Goal: Task Accomplishment & Management: Manage account settings

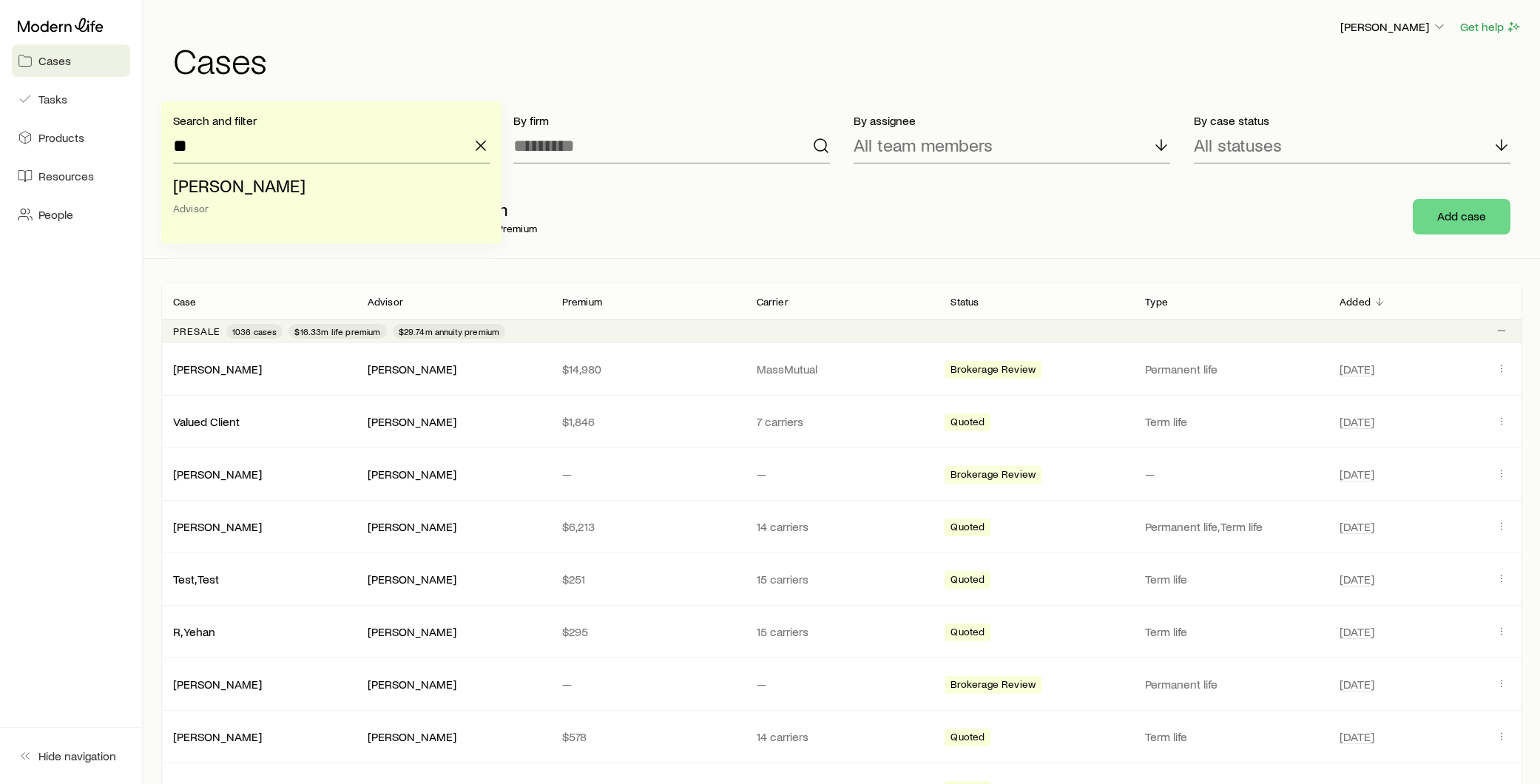
type input "*"
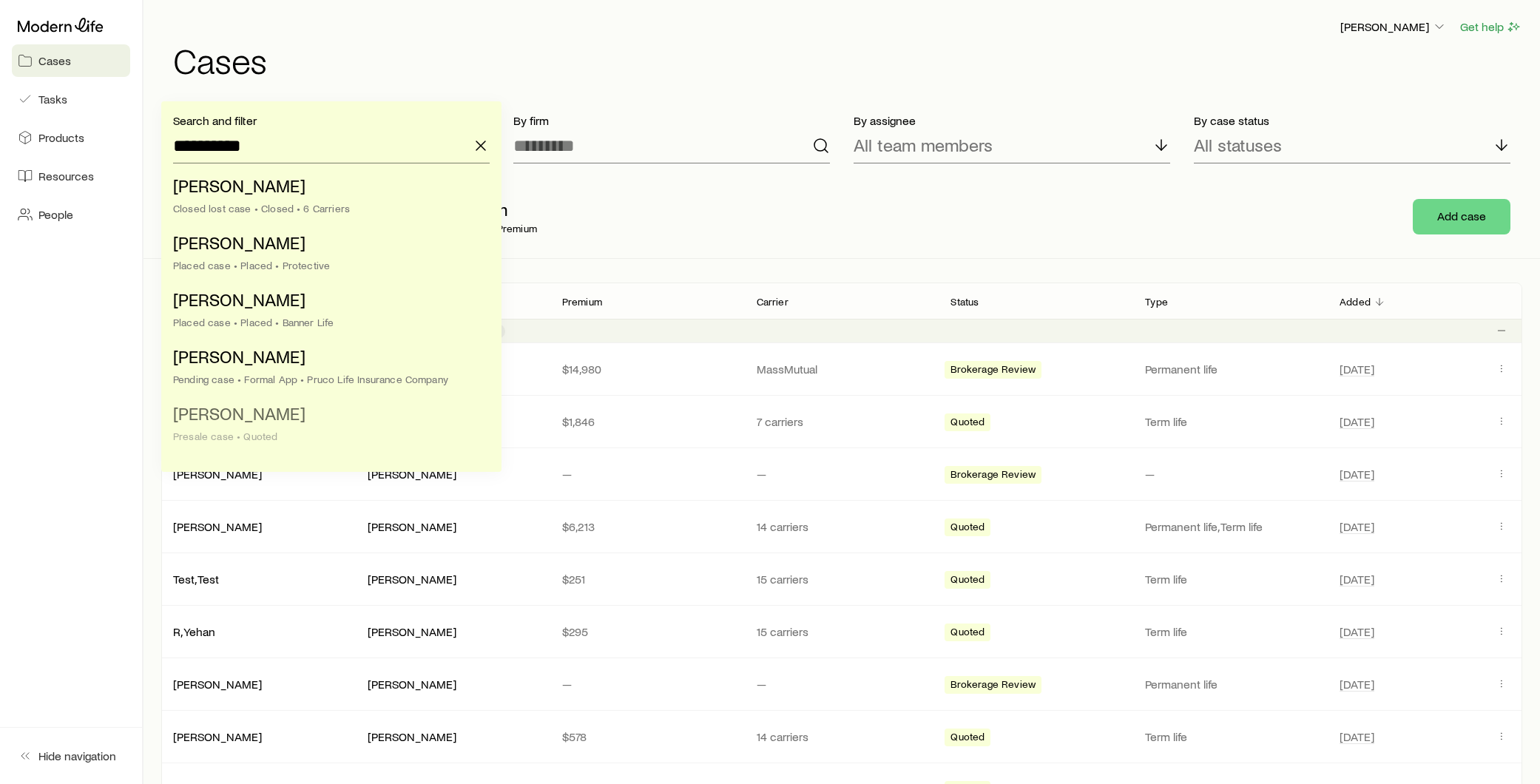
click at [264, 419] on span "[PERSON_NAME]" at bounding box center [239, 413] width 133 height 21
type input "**********"
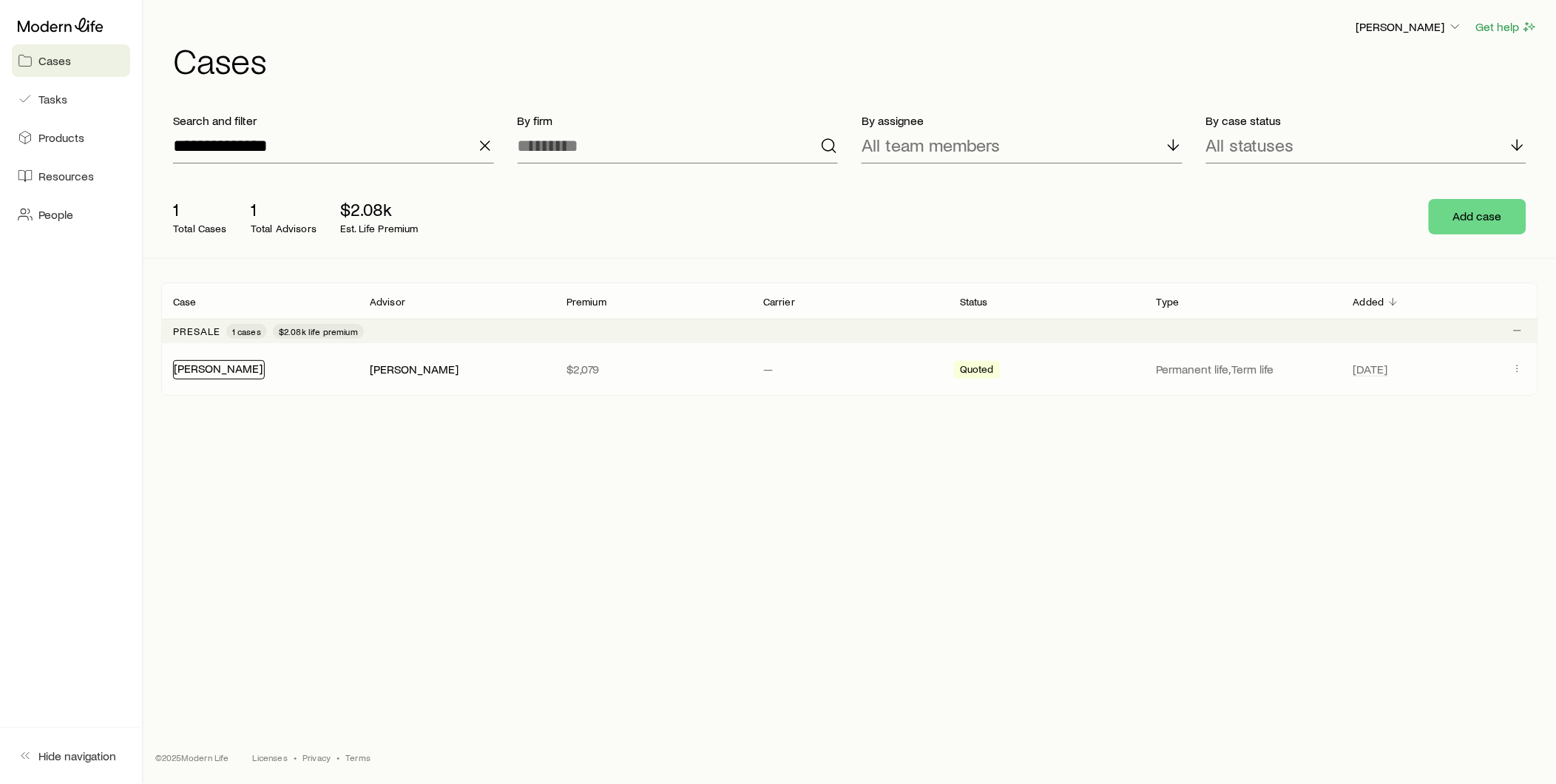
click at [224, 368] on link "[PERSON_NAME]" at bounding box center [218, 368] width 89 height 14
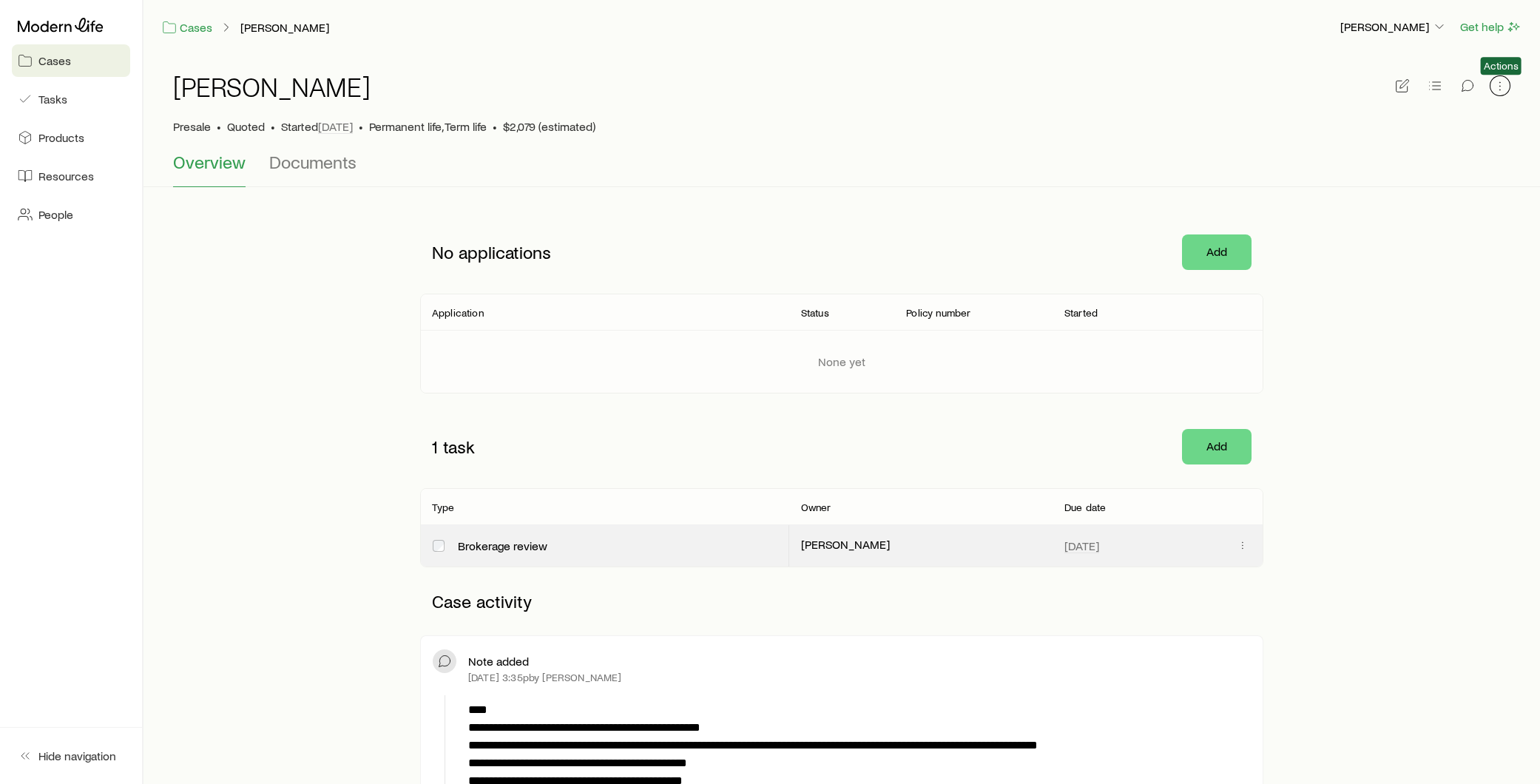
click at [1501, 88] on icon "button" at bounding box center [1501, 86] width 15 height 15
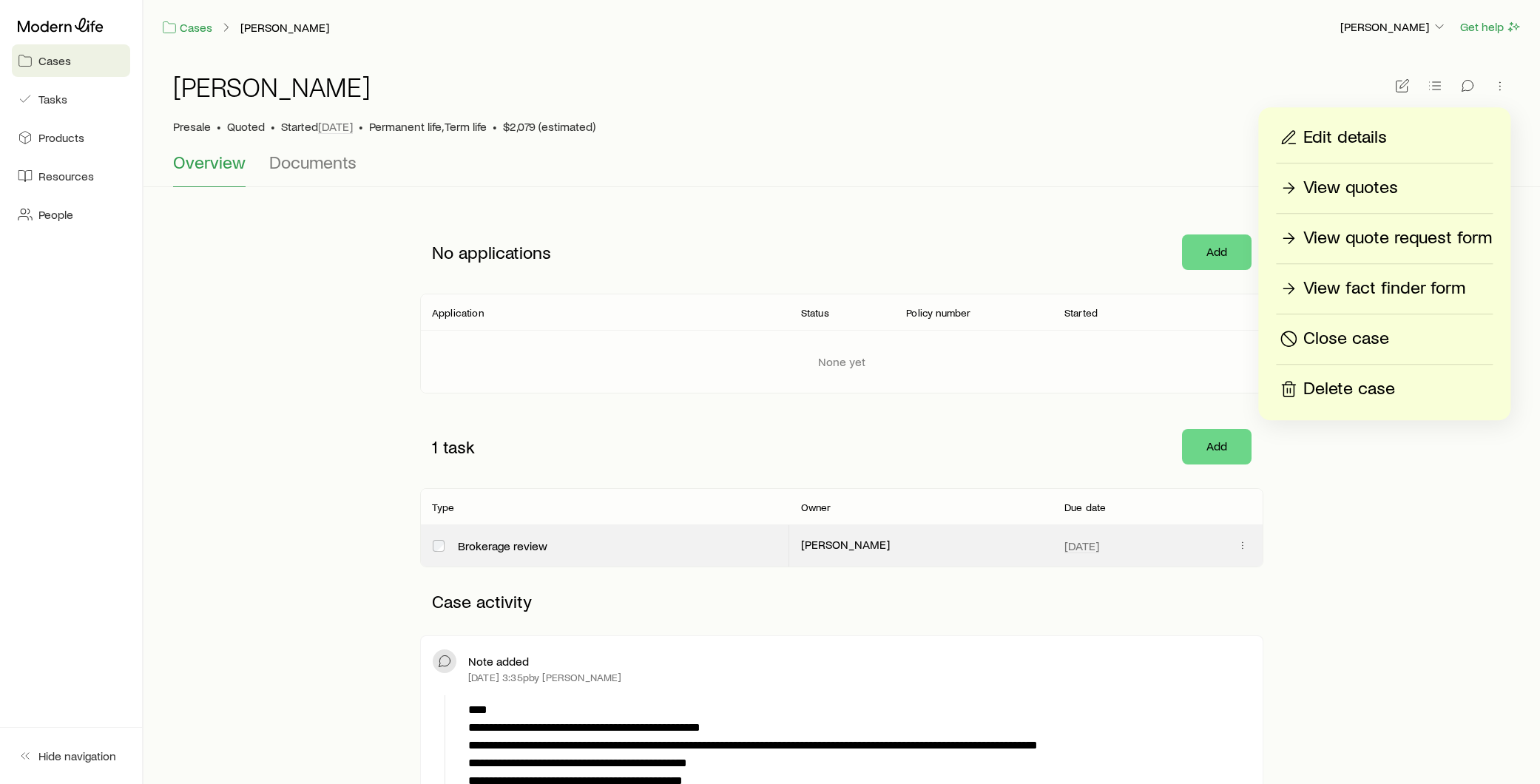
click at [1370, 237] on p "View quote request form" at bounding box center [1397, 238] width 189 height 24
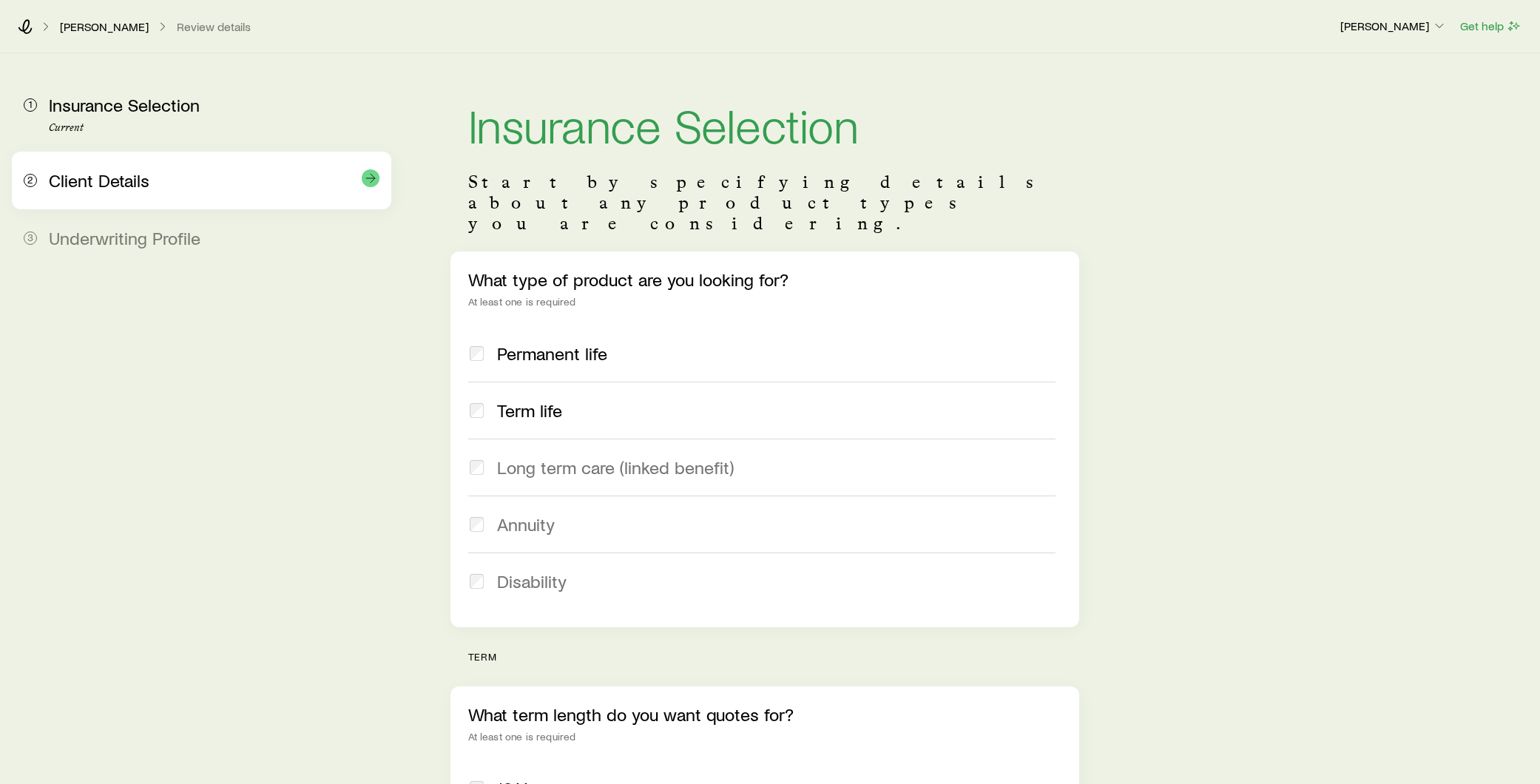
click at [215, 173] on div "Client Details" at bounding box center [214, 180] width 331 height 21
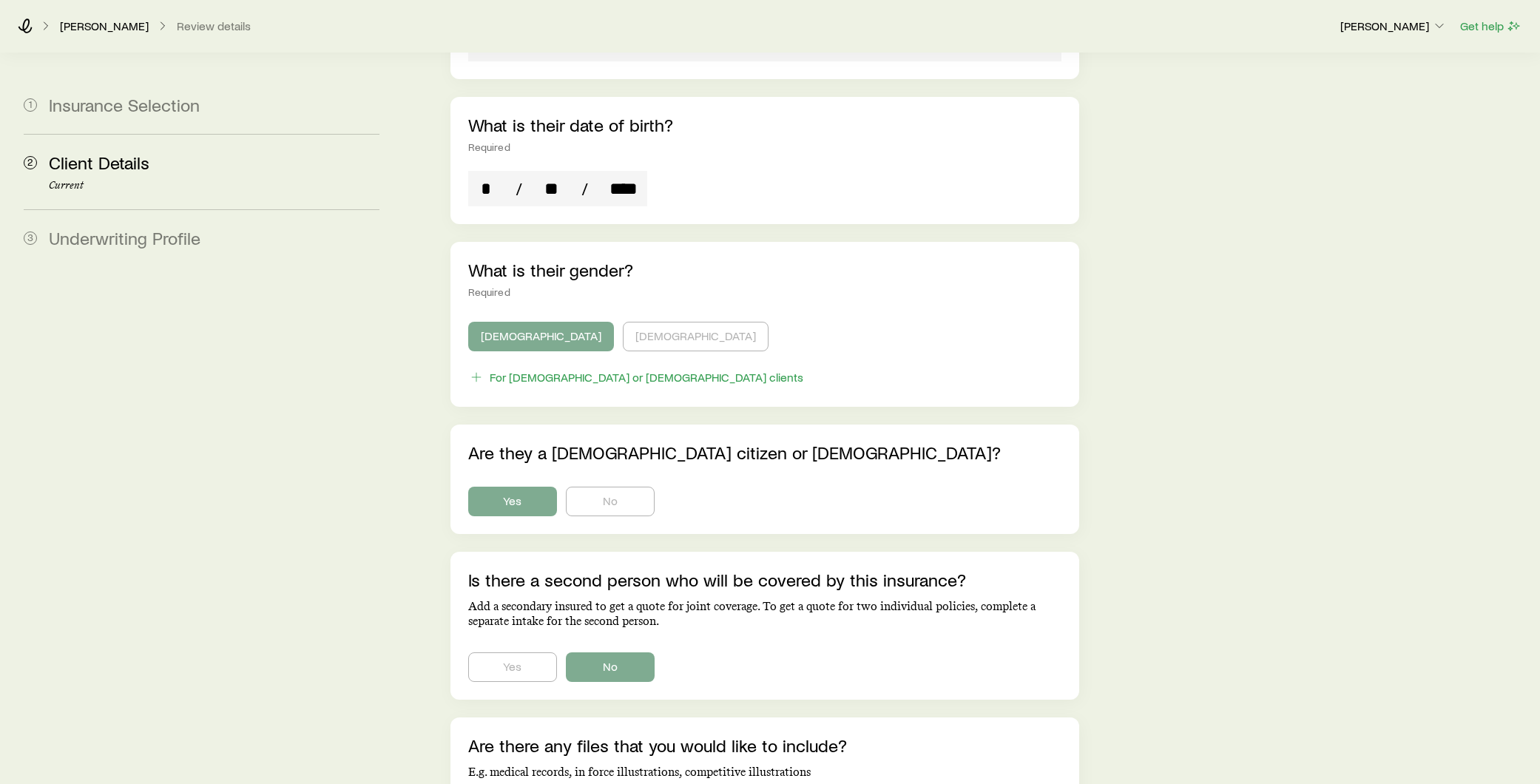
scroll to position [570, 0]
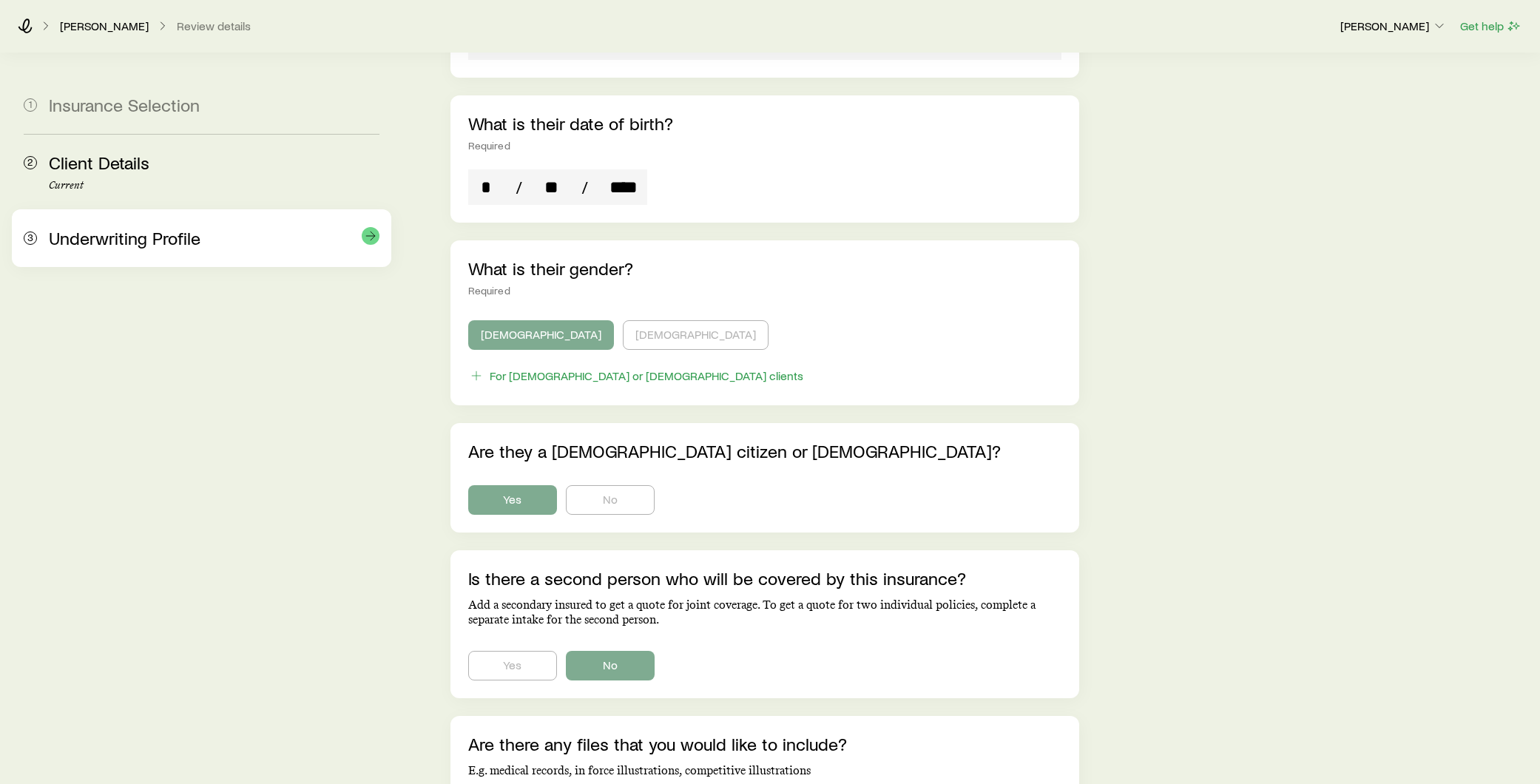
click at [86, 256] on div "3 Underwriting Profile" at bounding box center [201, 238] width 356 height 58
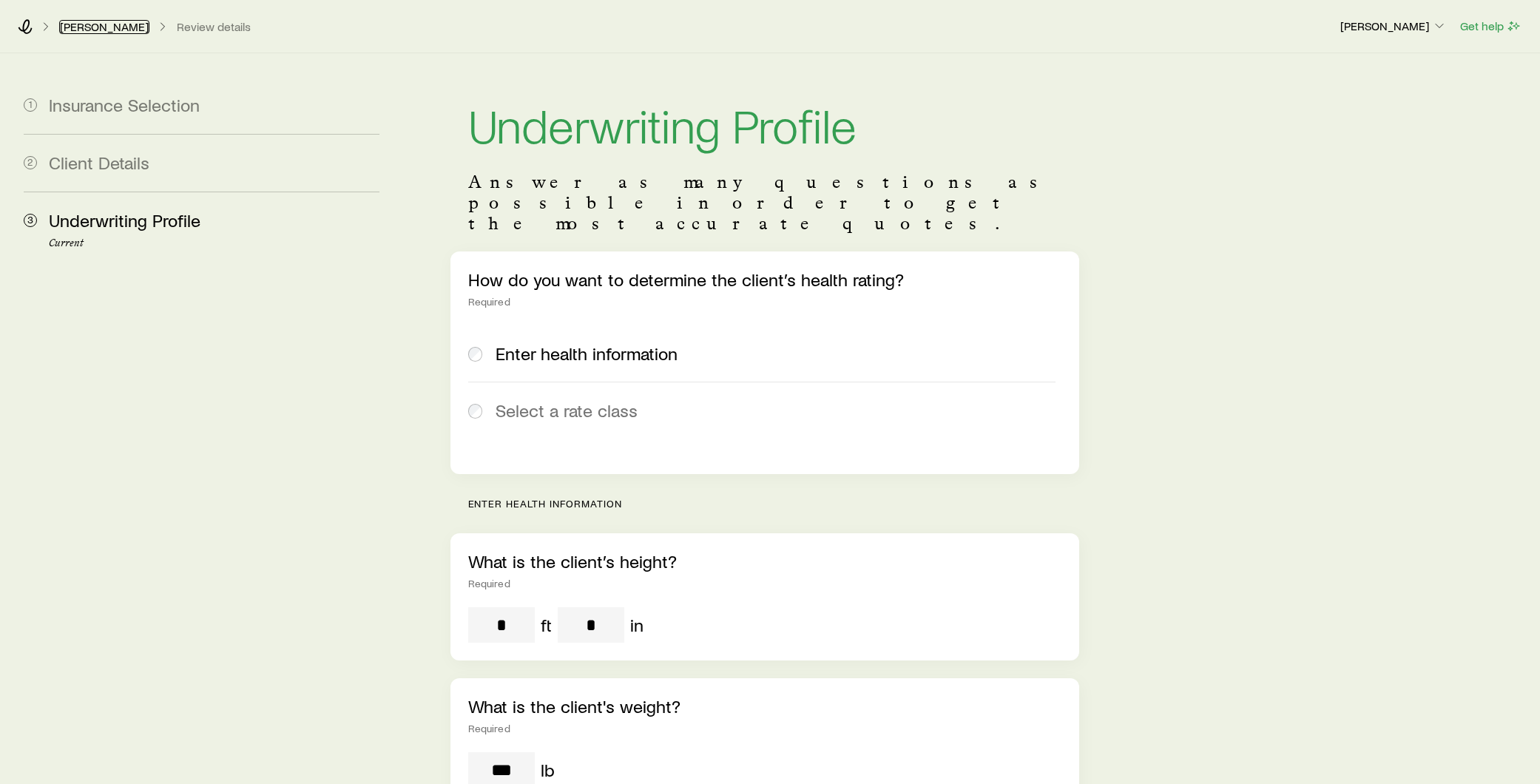
click at [99, 25] on link "[PERSON_NAME]" at bounding box center [104, 27] width 90 height 14
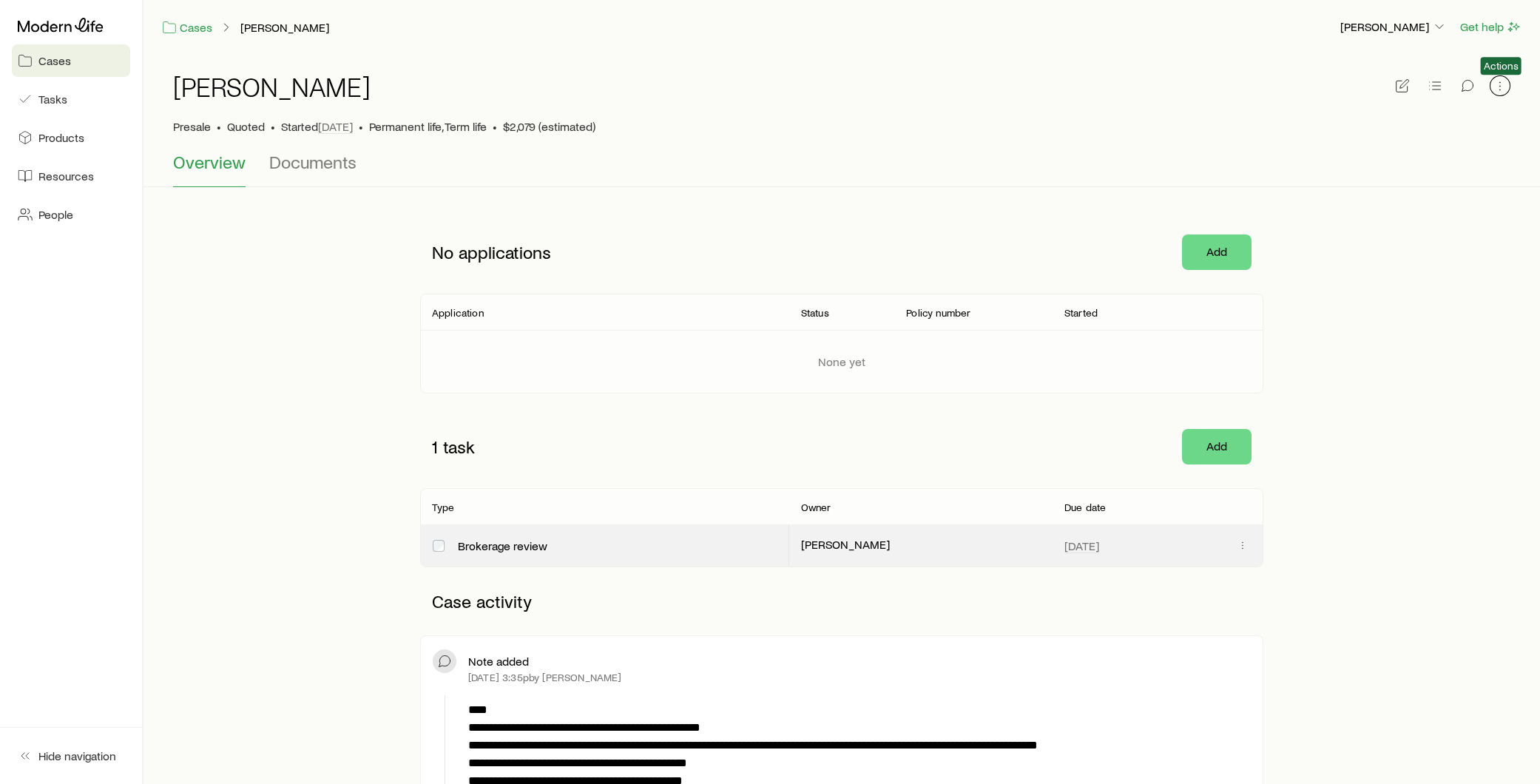
click at [1499, 86] on icon "button" at bounding box center [1499, 86] width 1 height 1
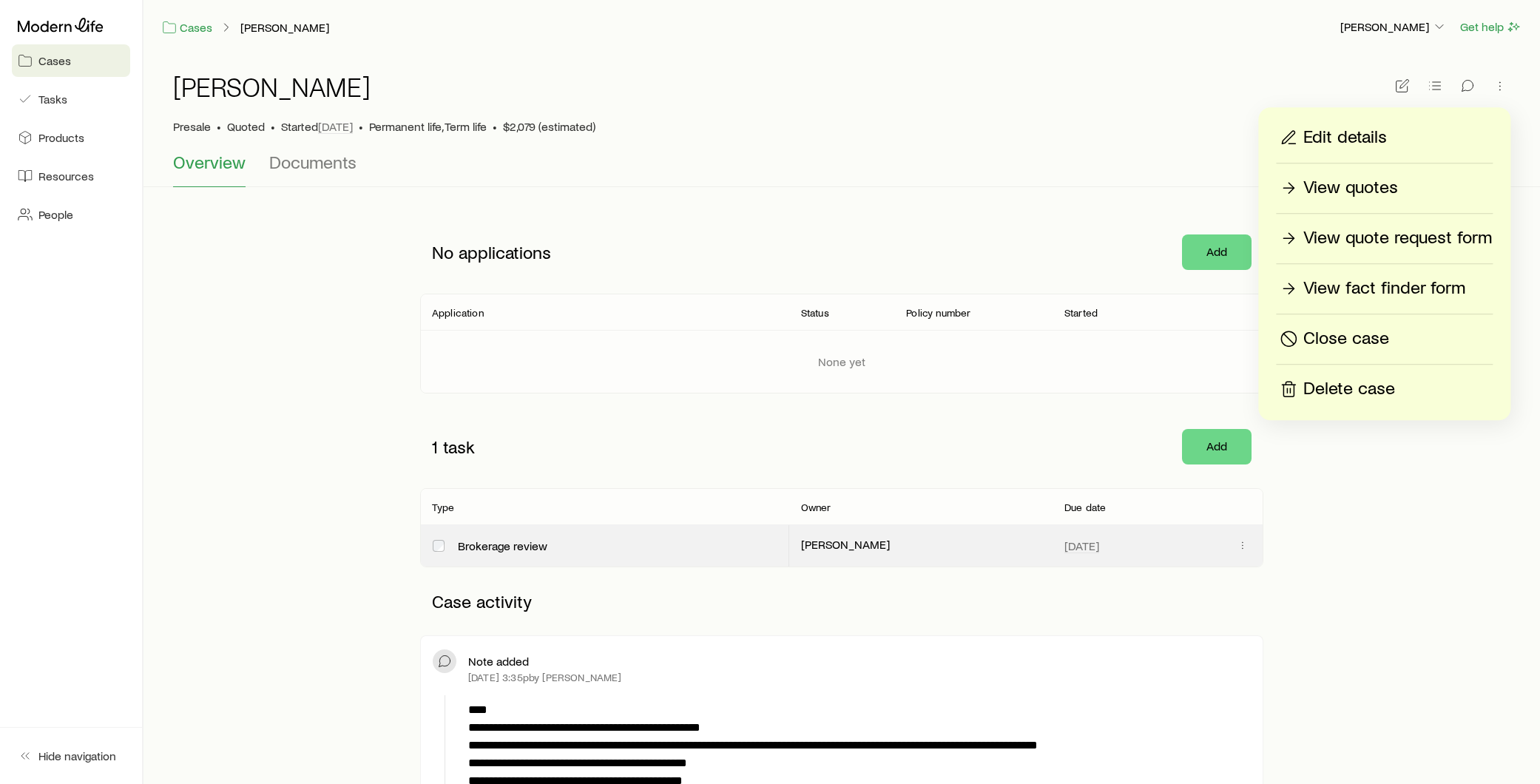
click at [1353, 185] on p "View quotes" at bounding box center [1350, 187] width 95 height 24
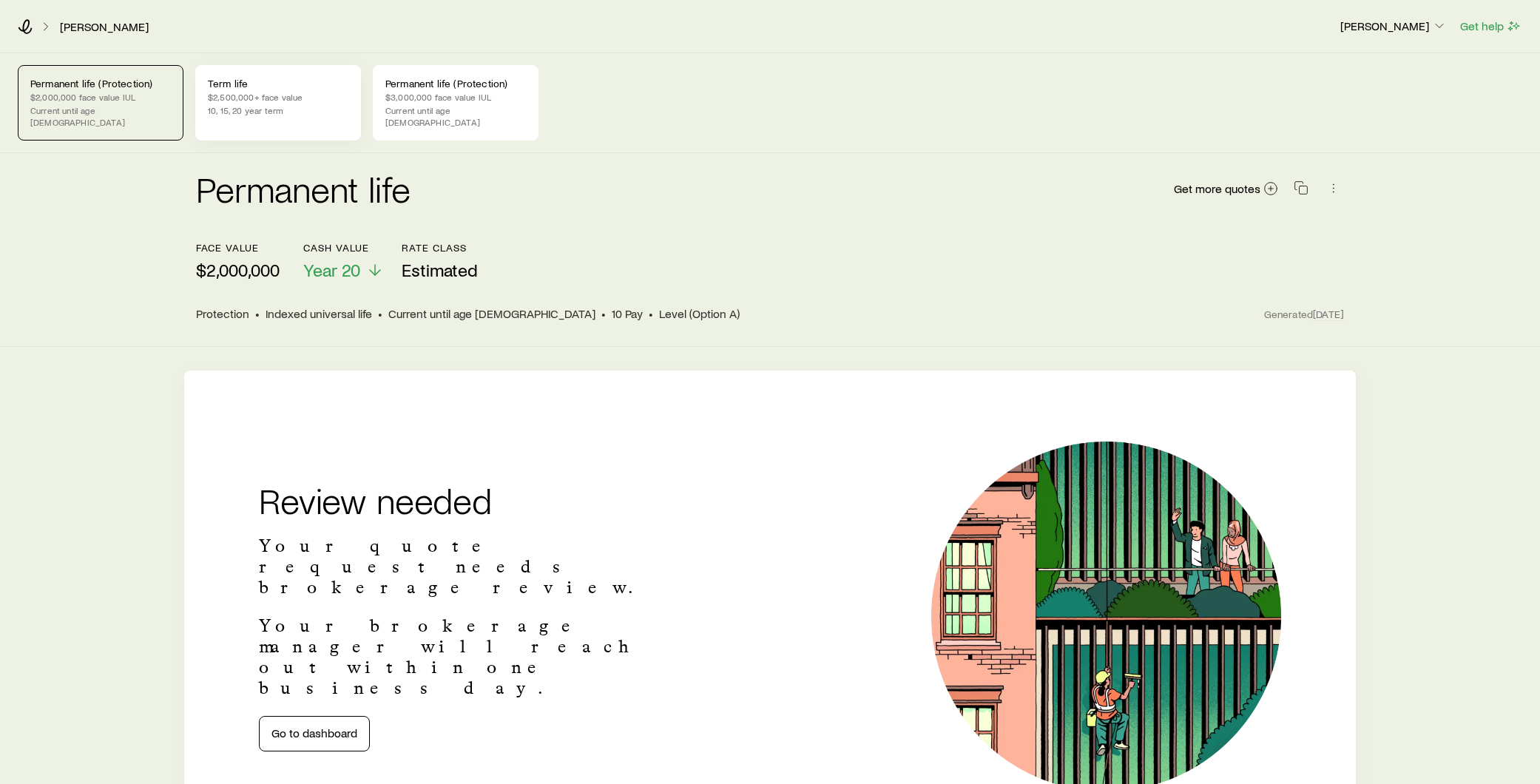
click at [274, 91] on p "$2,500,000+ face value" at bounding box center [278, 97] width 140 height 12
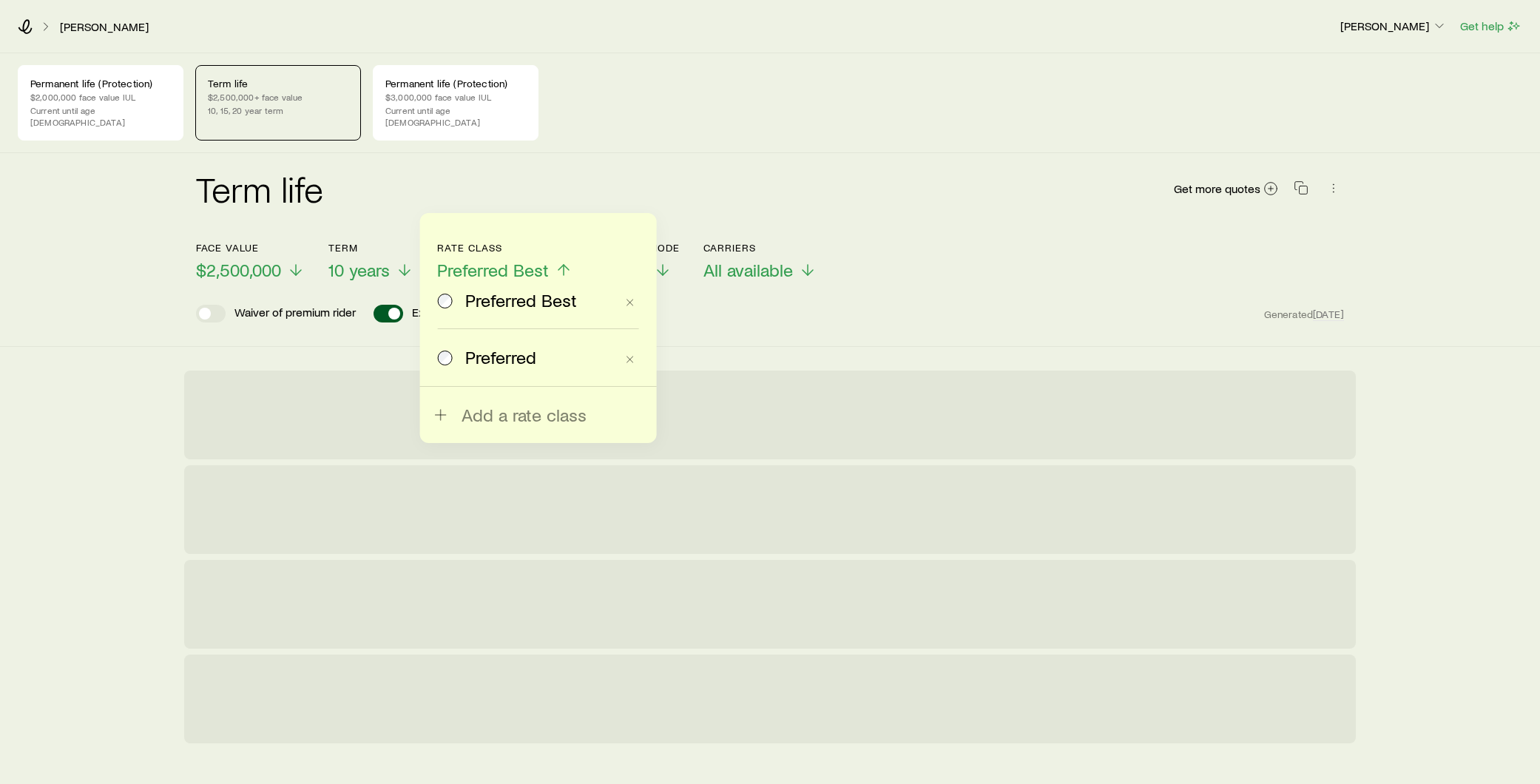
click at [735, 102] on div "Permanent life (Protection) $2,000,000 face value IUL Current until age [DEMOGR…" at bounding box center [770, 103] width 1504 height 76
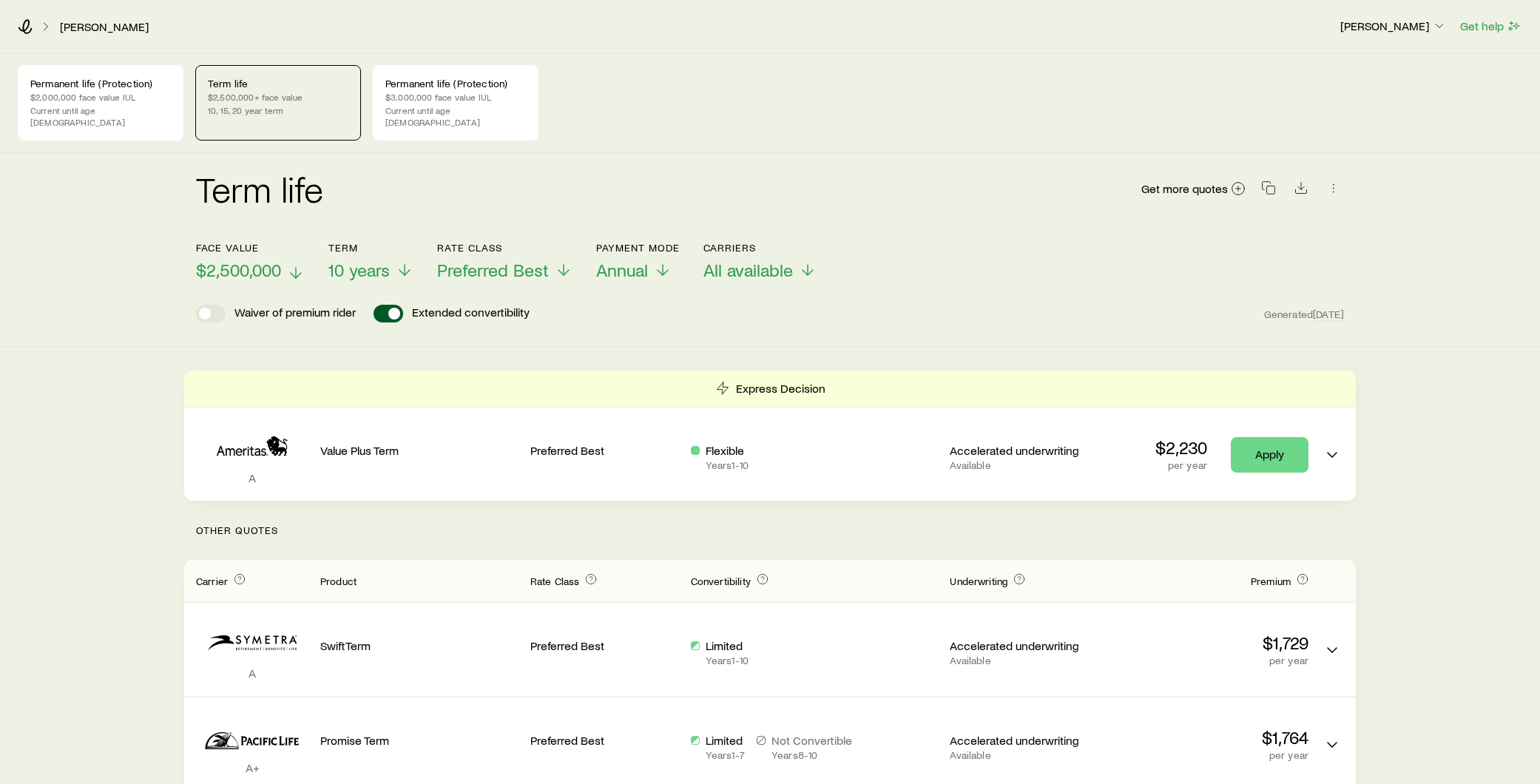
click at [303, 264] on icon at bounding box center [295, 272] width 17 height 17
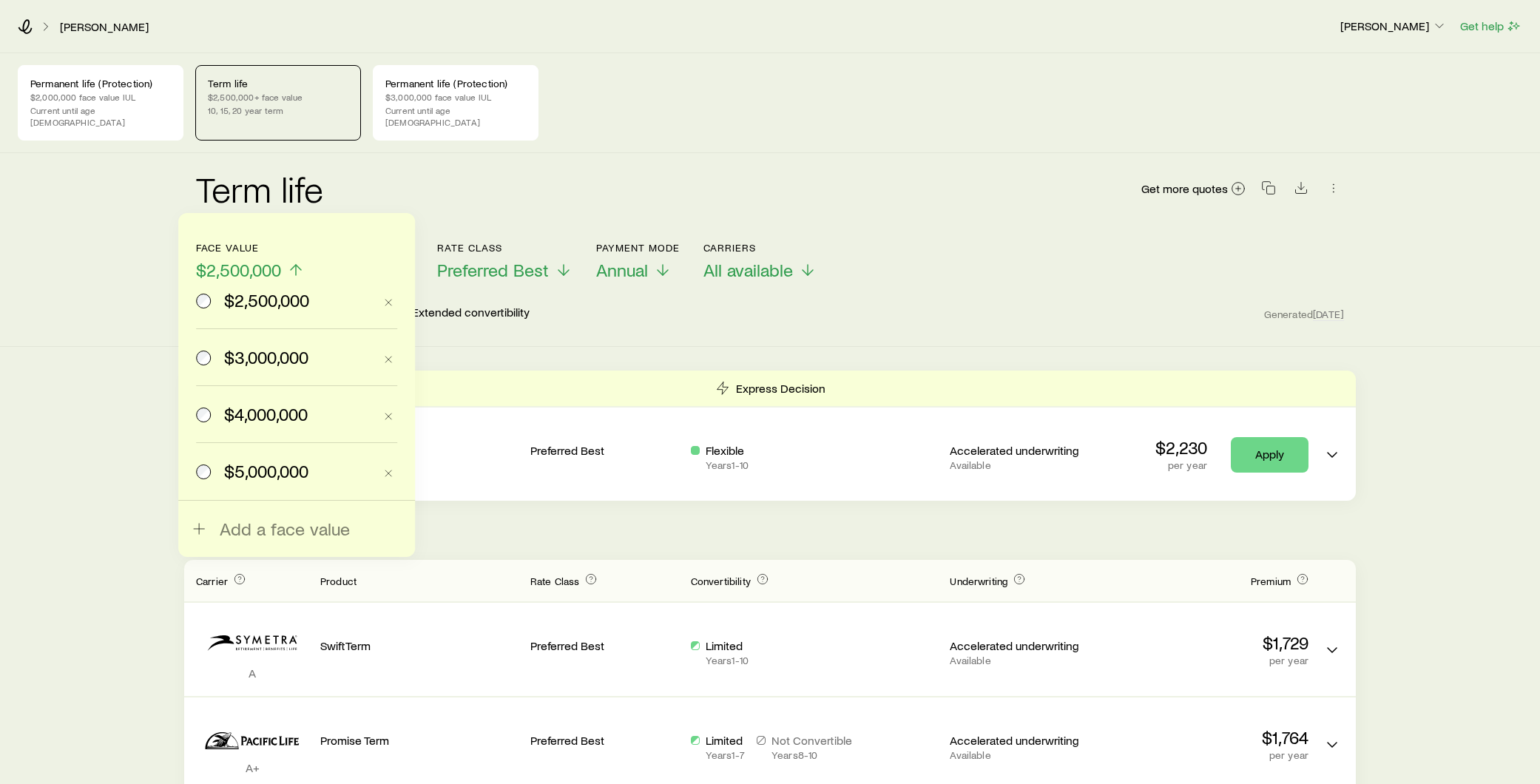
click at [642, 52] on div "[PERSON_NAME] [PERSON_NAME] Get help" at bounding box center [770, 27] width 1540 height 53
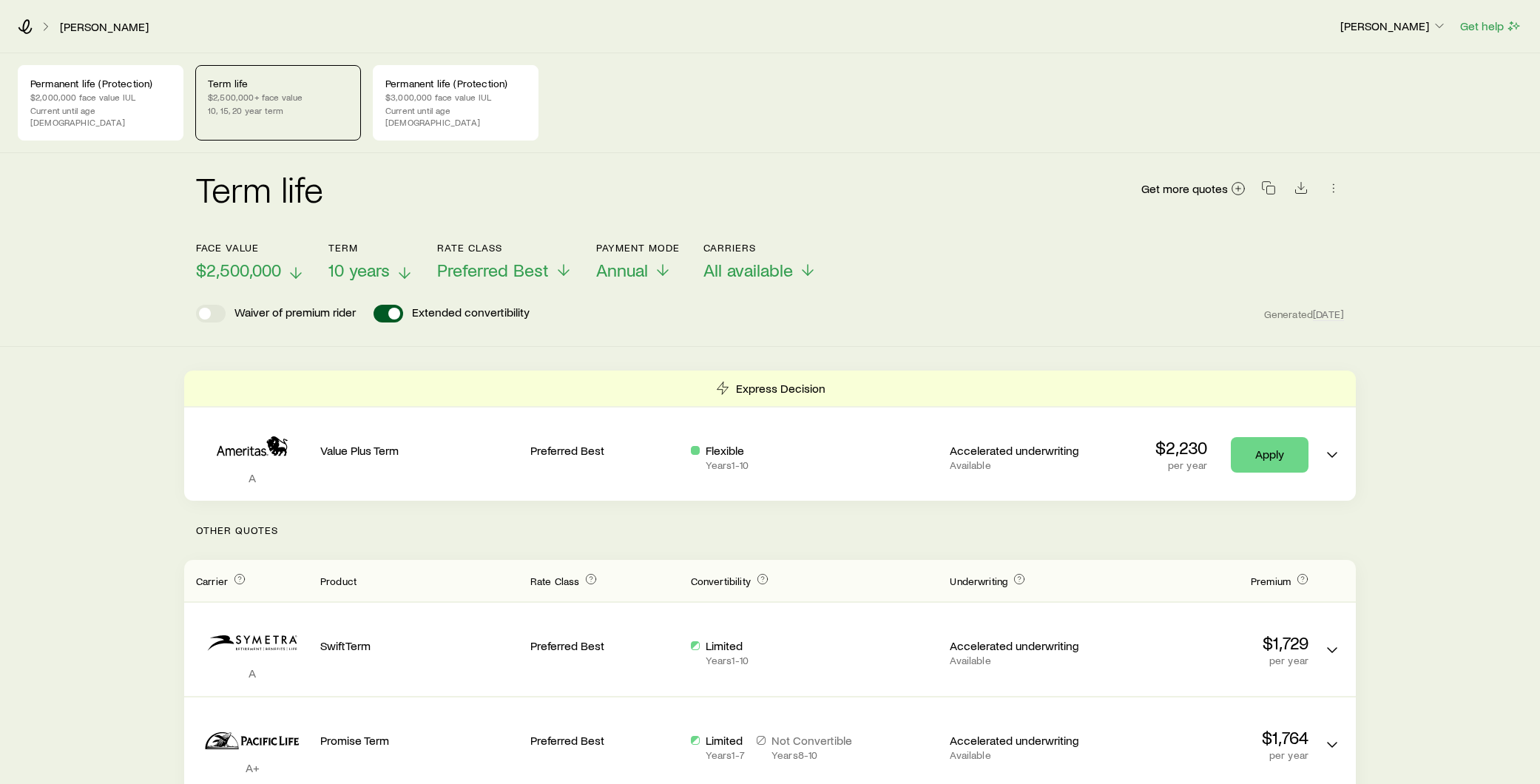
click at [357, 265] on span "10 years" at bounding box center [359, 269] width 61 height 20
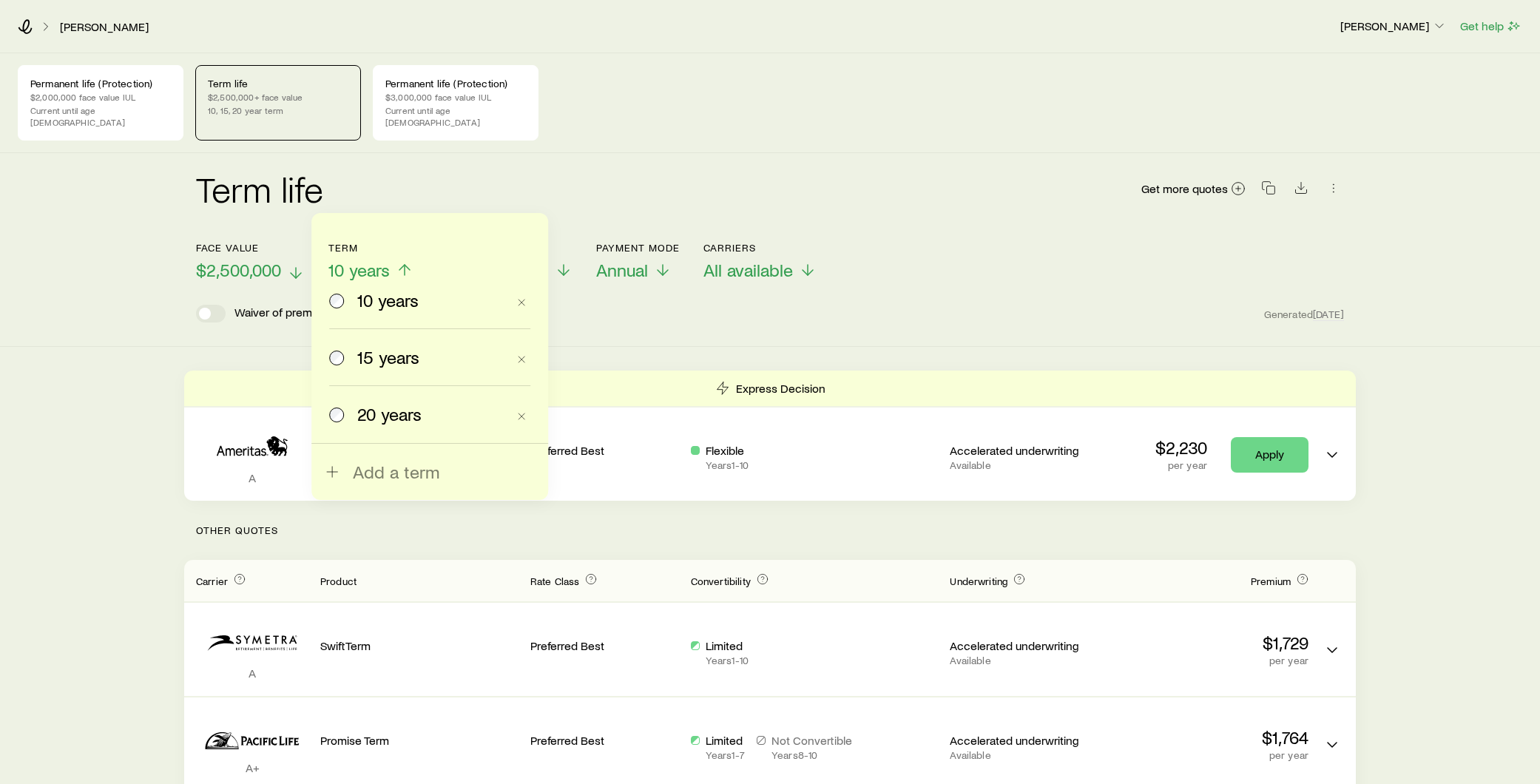
click at [722, 191] on div "Term life Get more quotes" at bounding box center [770, 197] width 1148 height 53
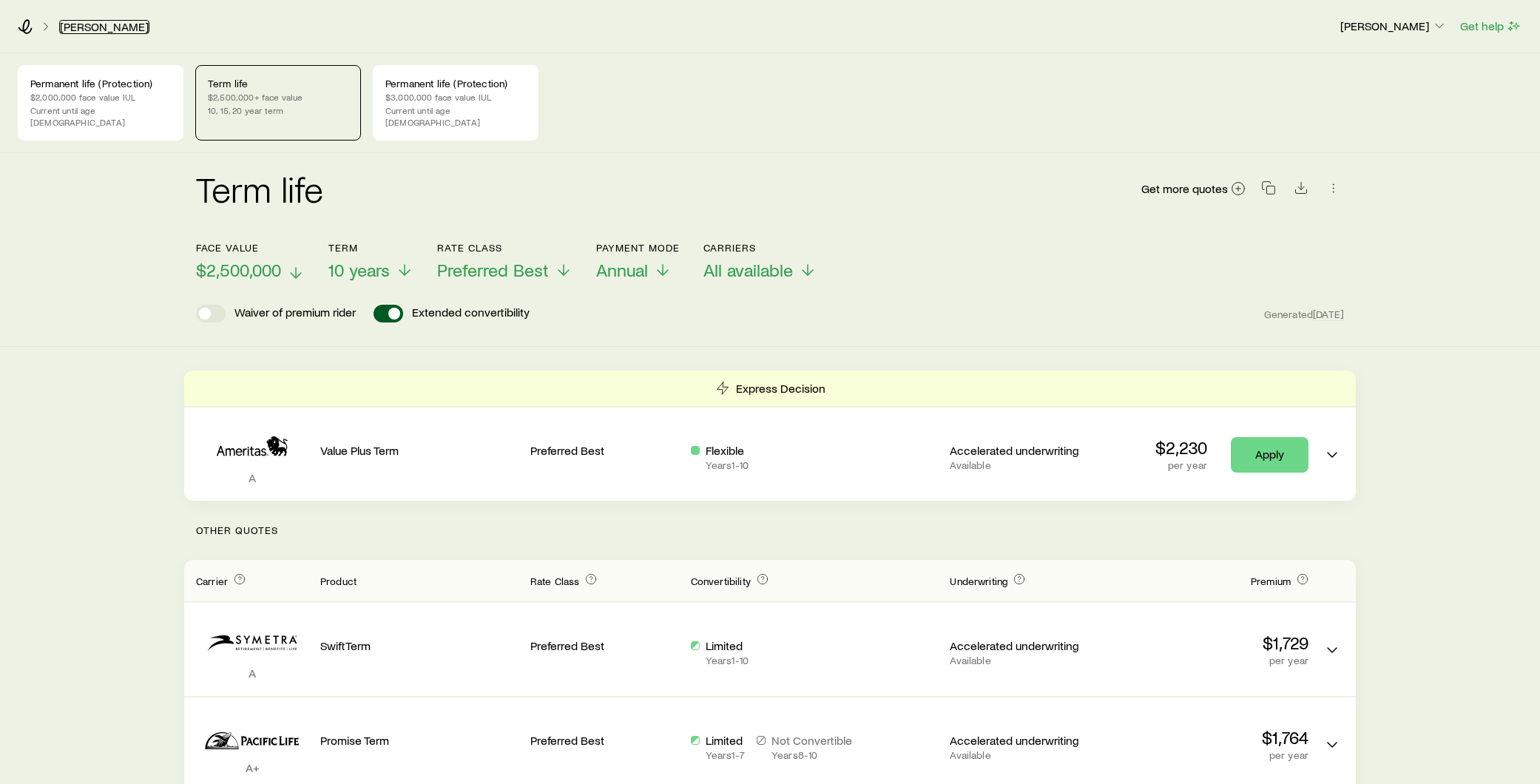
click at [80, 20] on link "[PERSON_NAME]" at bounding box center [104, 27] width 90 height 14
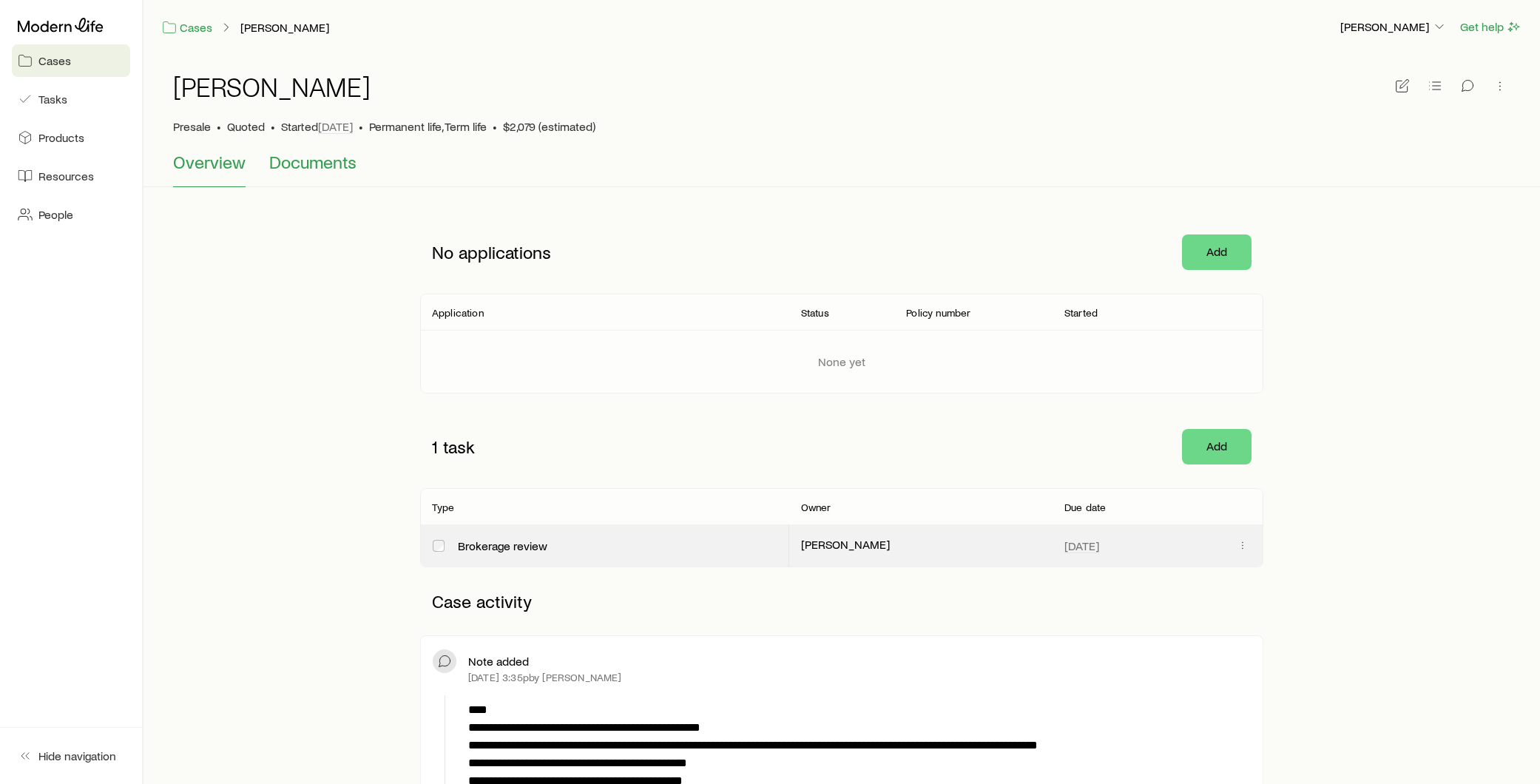
click at [310, 171] on span "Documents" at bounding box center [312, 162] width 87 height 20
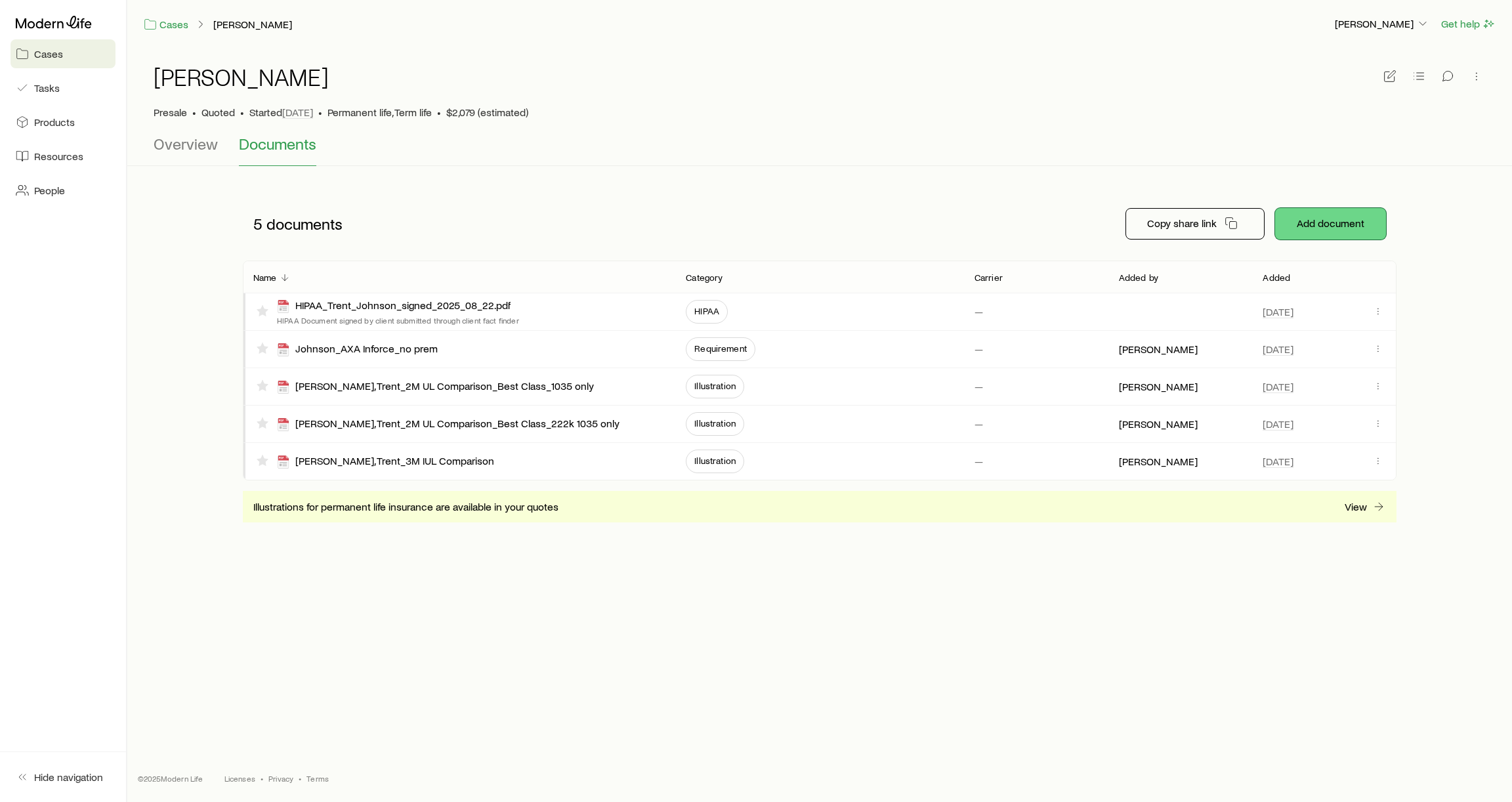
click at [1340, 216] on button "Add document" at bounding box center [1330, 223] width 111 height 32
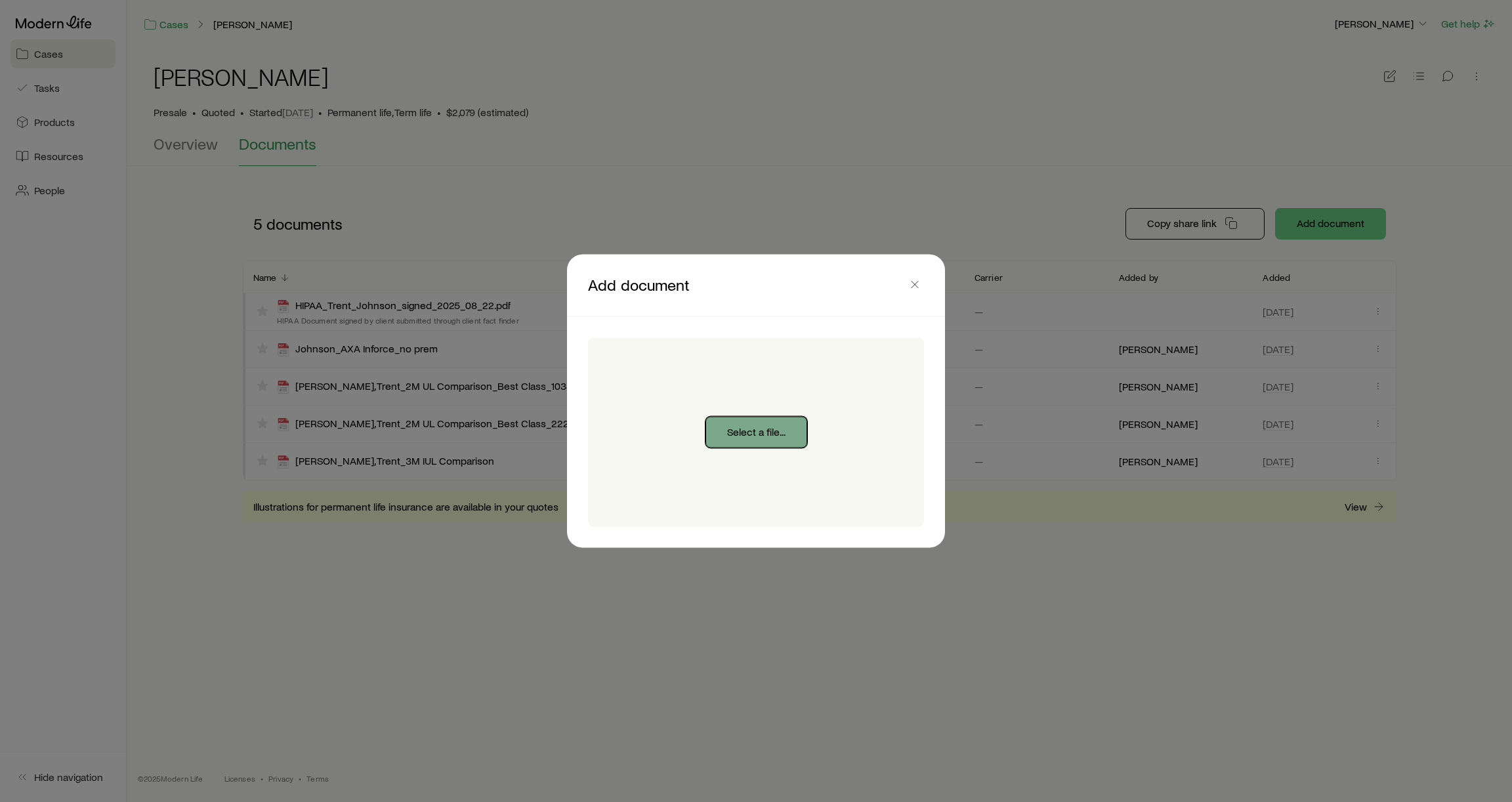
click at [747, 425] on button "Select a file..." at bounding box center [756, 432] width 102 height 32
click at [913, 286] on icon "button" at bounding box center [915, 285] width 13 height 13
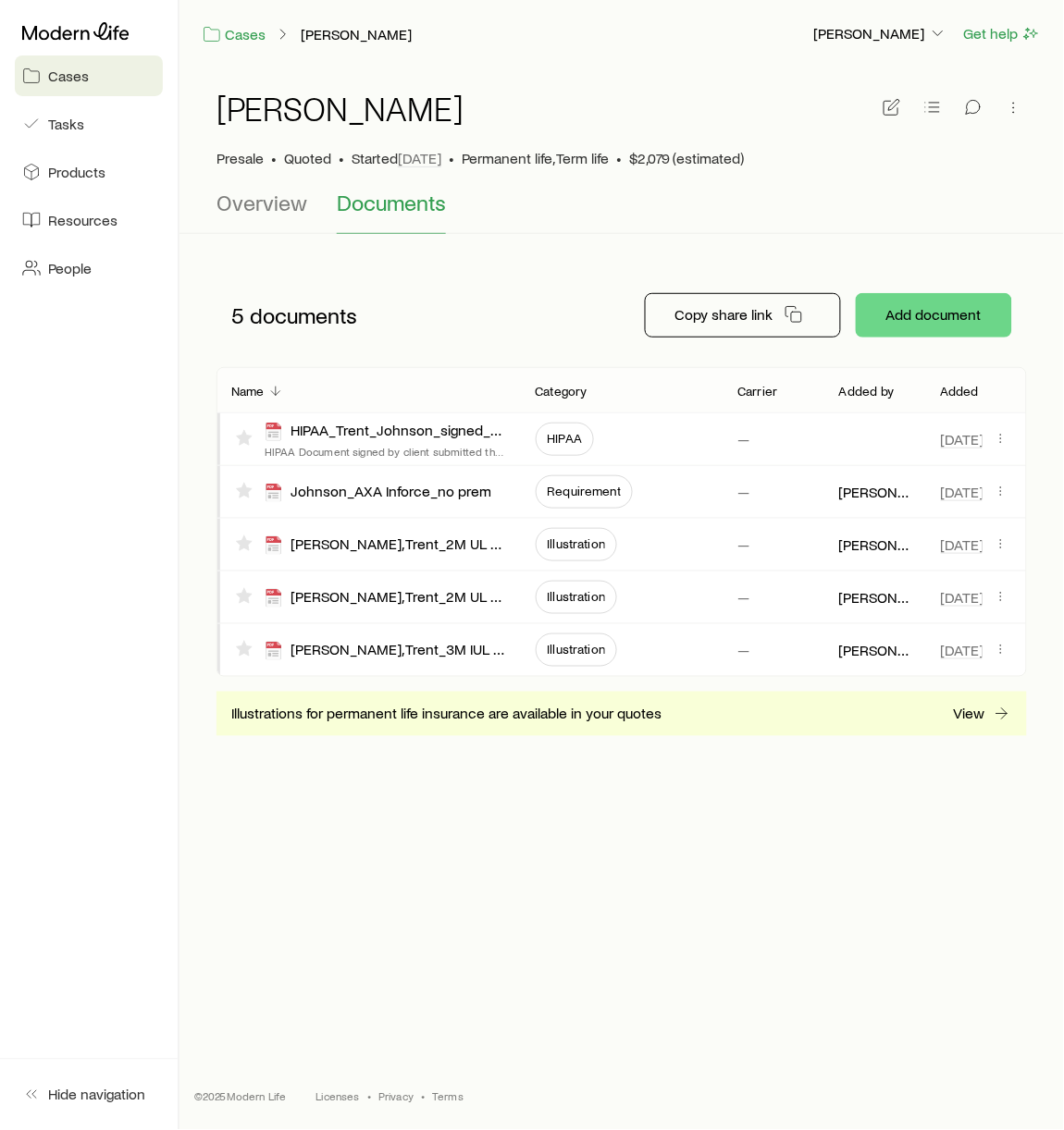
click at [884, 979] on footer "© 2025 Modern Life Licenses • Privacy • Terms" at bounding box center [621, 1097] width 885 height 66
click at [1024, 103] on button "button" at bounding box center [1014, 107] width 26 height 26
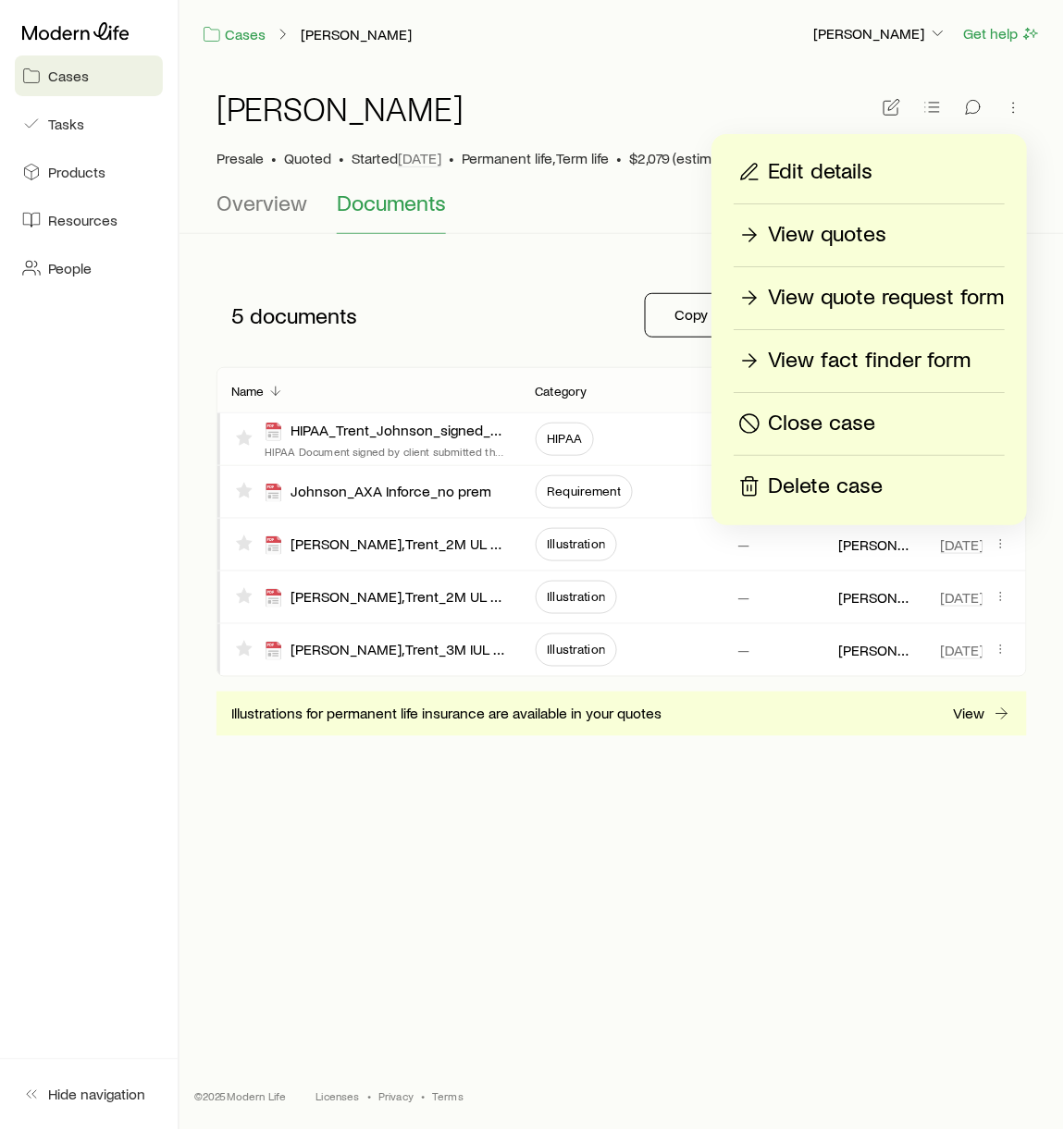
click at [828, 231] on p "View quotes" at bounding box center [827, 234] width 119 height 29
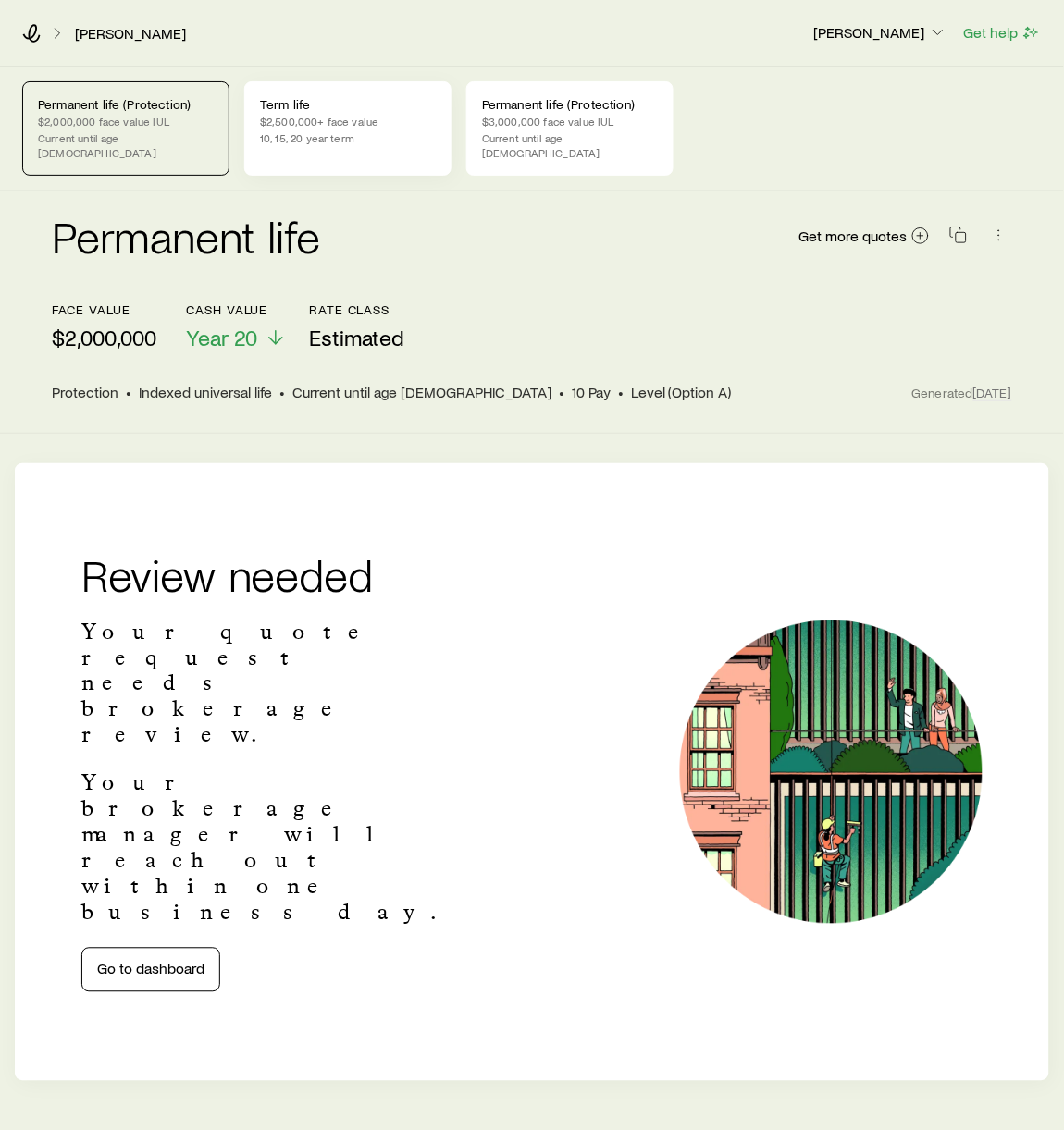
click at [403, 141] on p "10, 15, 20 year term" at bounding box center [347, 138] width 175 height 15
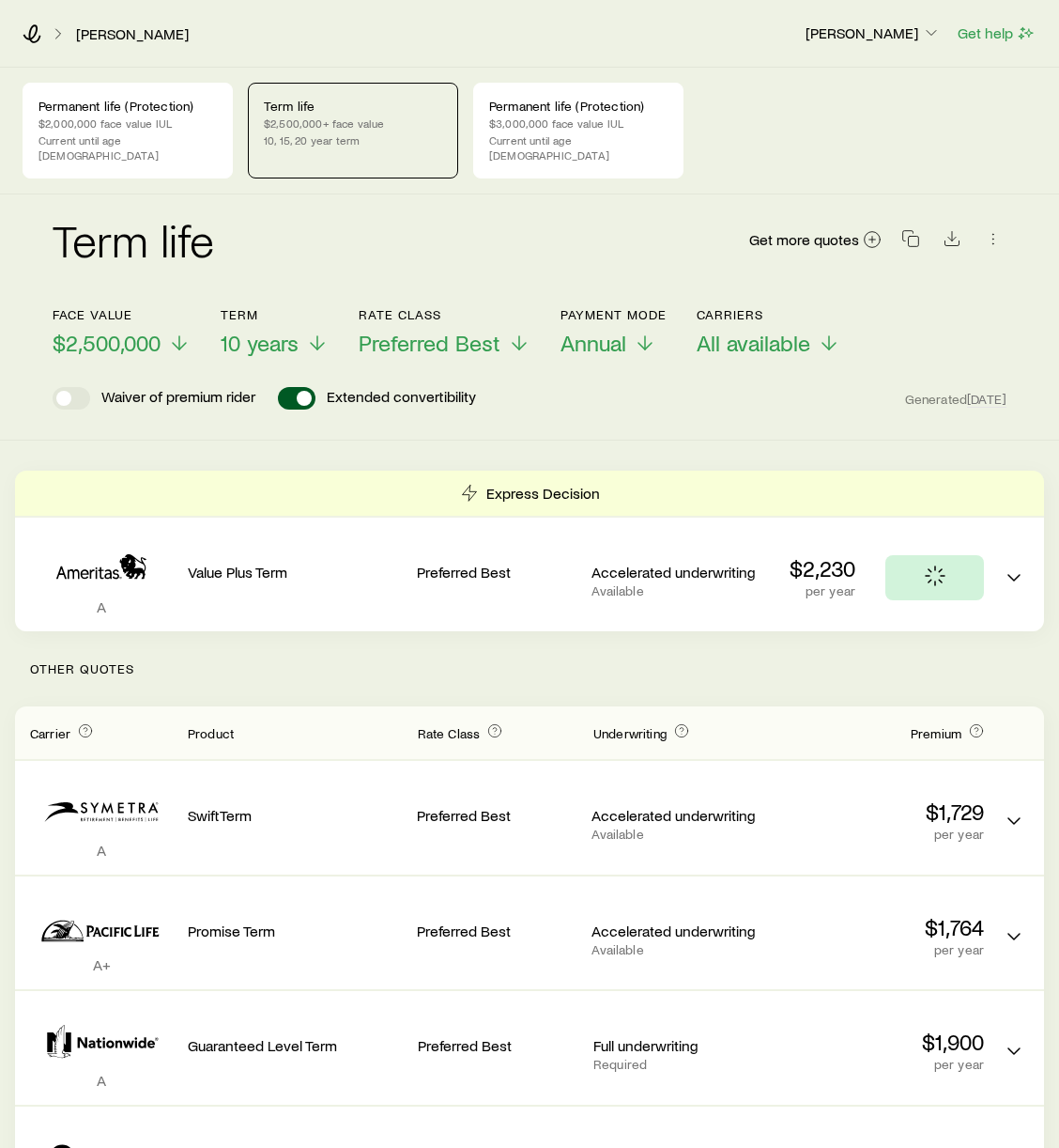
click at [384, 195] on div "Term life Get more quotes" at bounding box center [530, 250] width 954 height 113
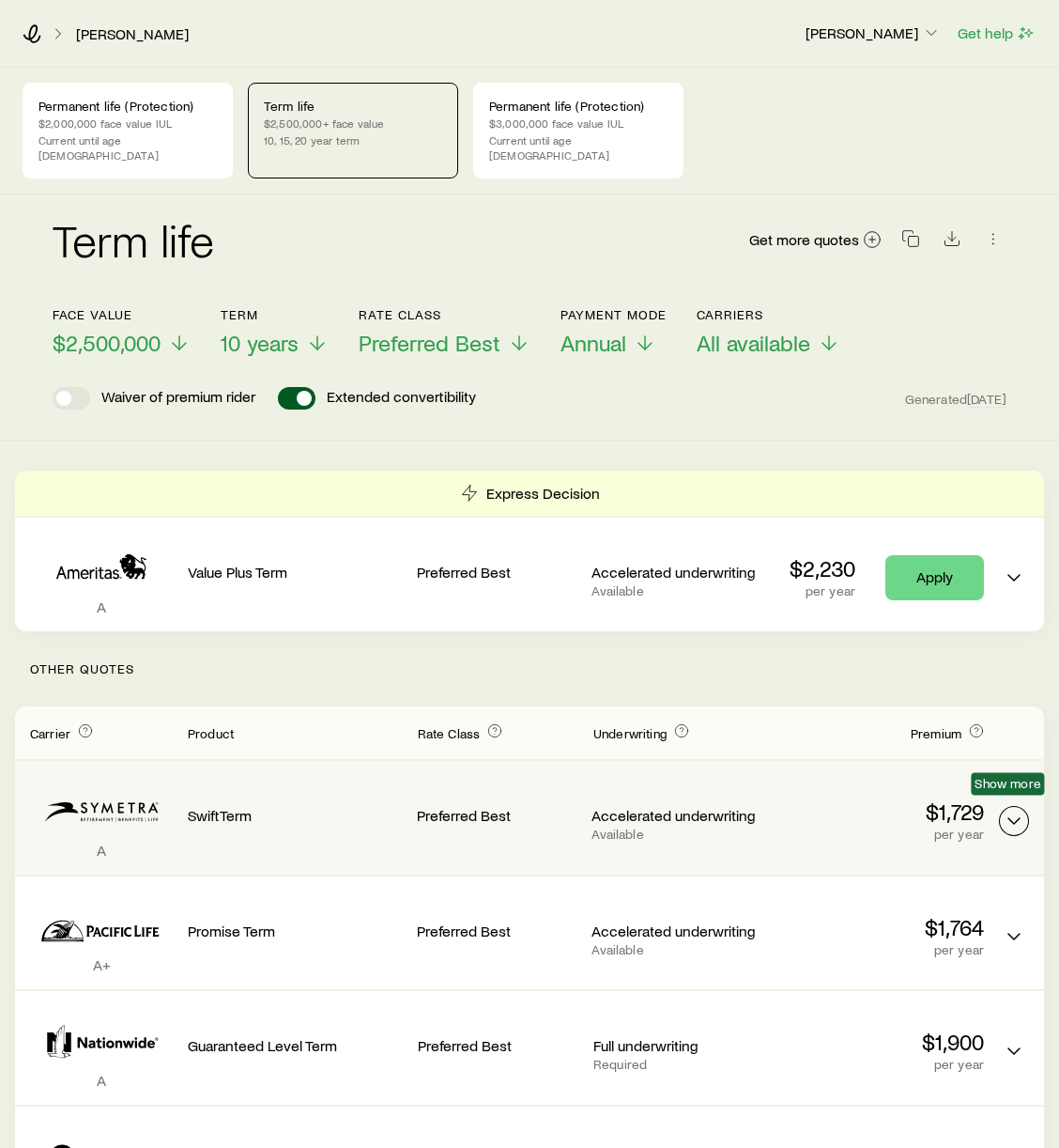
click at [1008, 815] on icon "Term quotes" at bounding box center [1014, 821] width 22 height 22
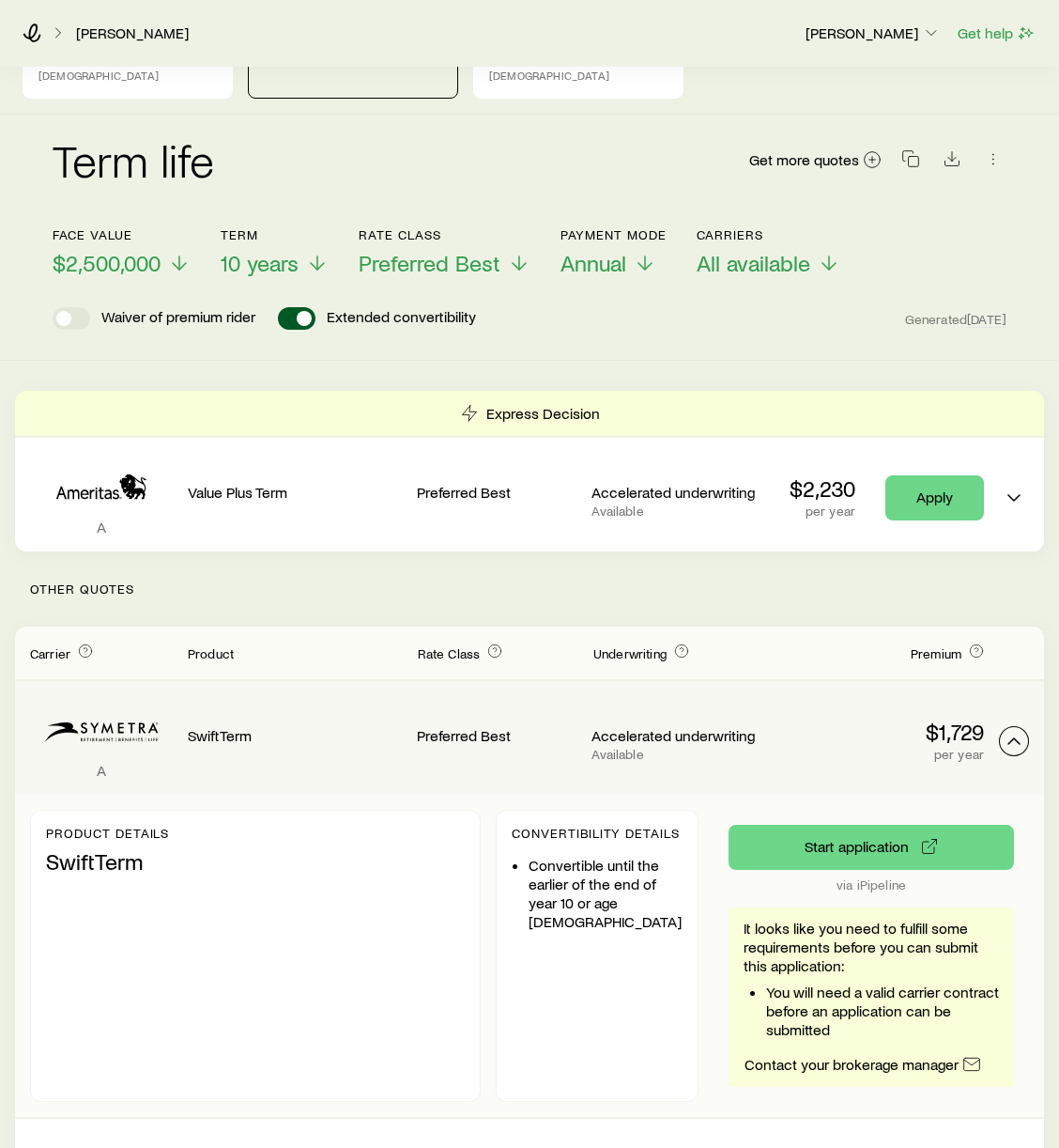
scroll to position [89, 0]
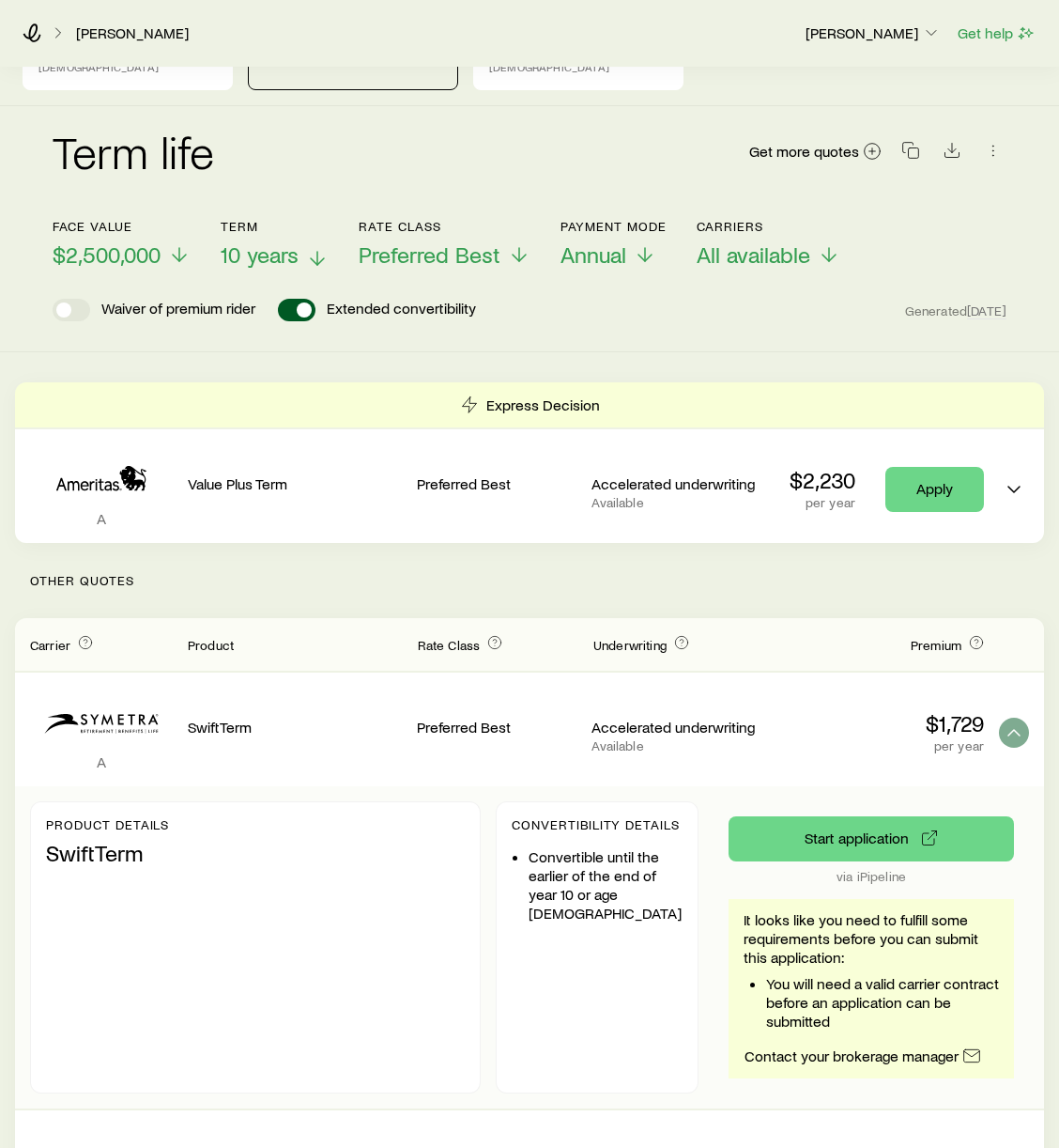
click at [320, 242] on p "10 years" at bounding box center [274, 254] width 108 height 26
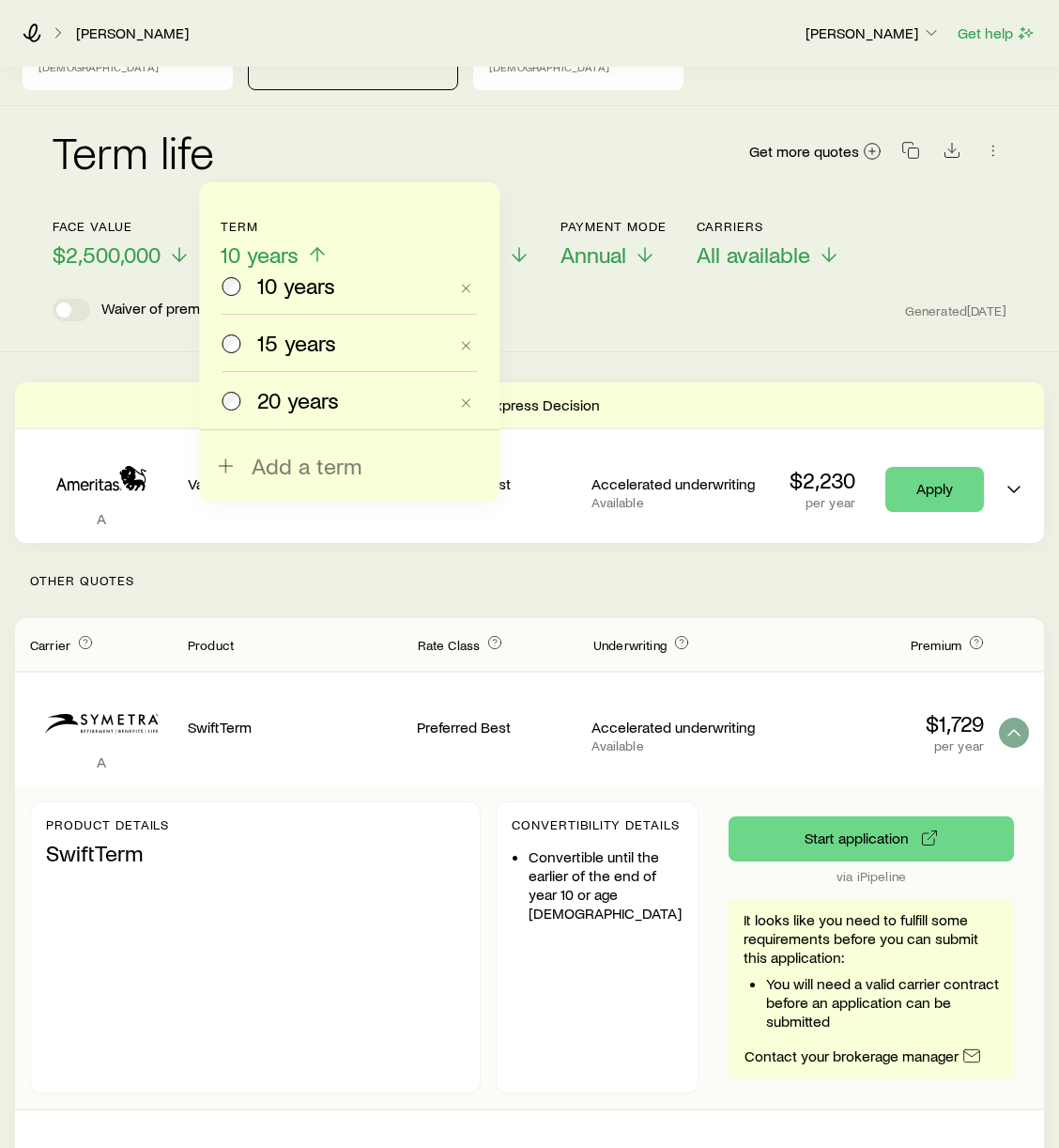
click at [277, 398] on span "20 years" at bounding box center [297, 400] width 82 height 26
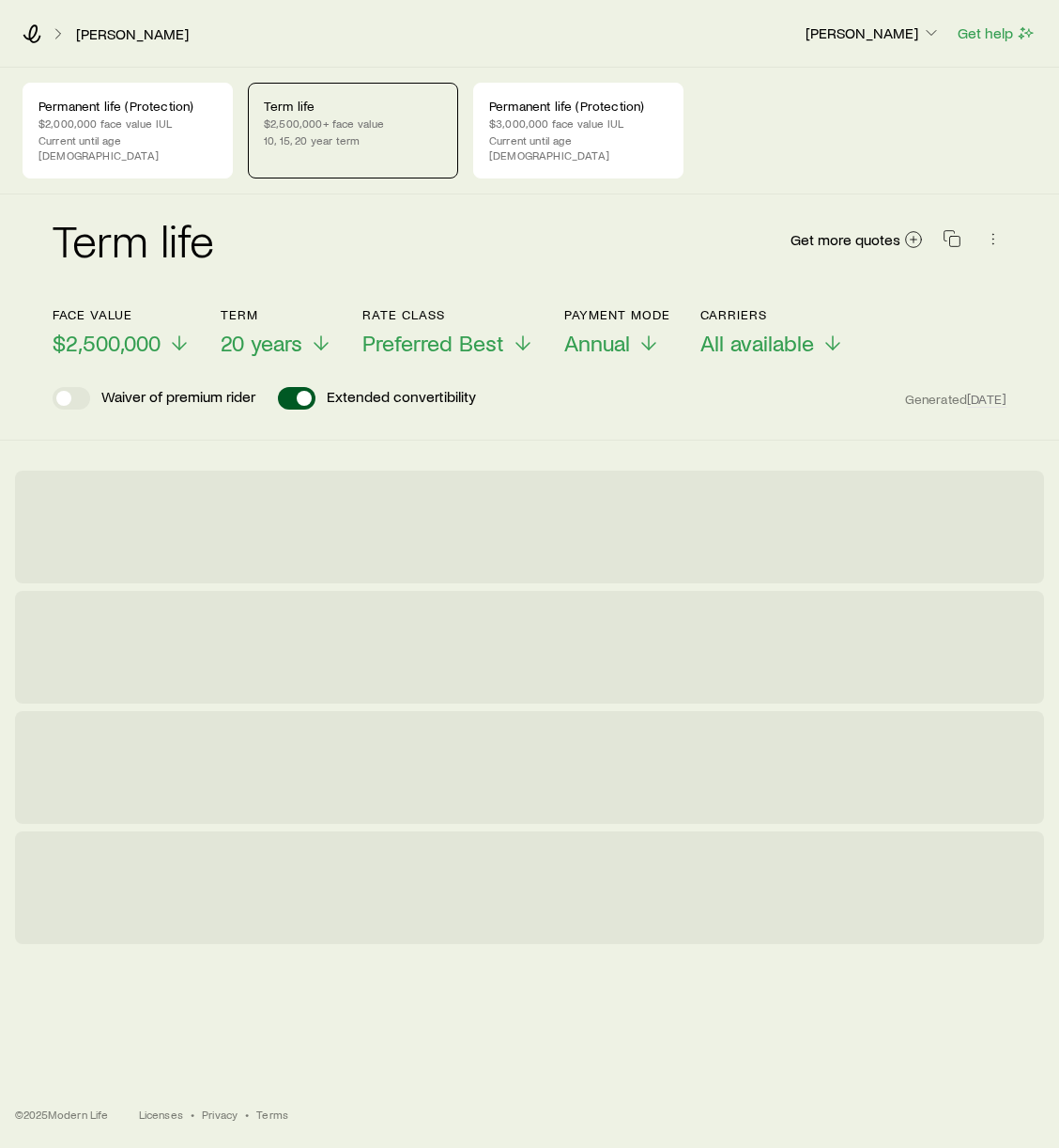
scroll to position [0, 0]
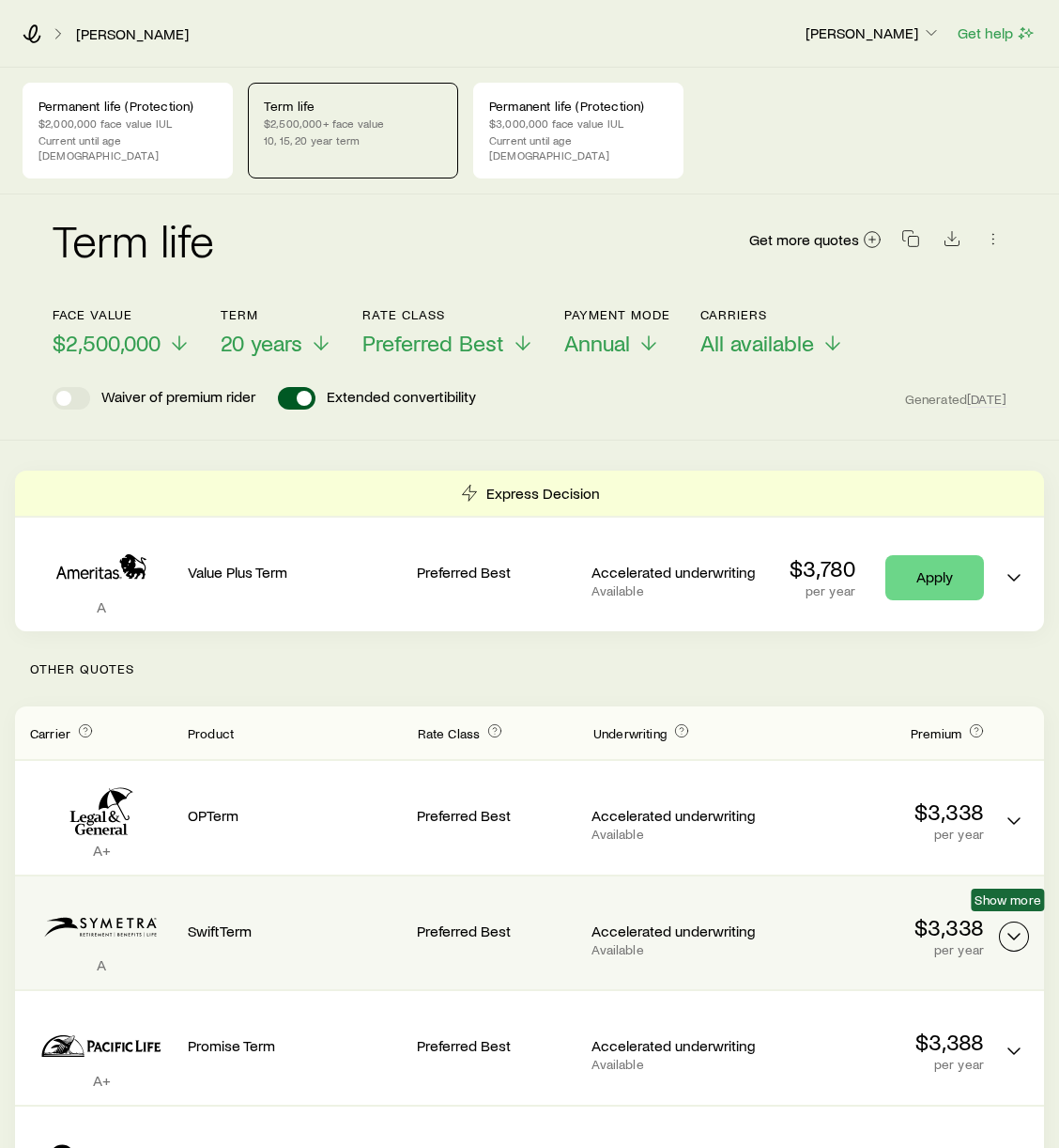
click at [1011, 927] on icon "Term quotes" at bounding box center [1014, 936] width 22 height 22
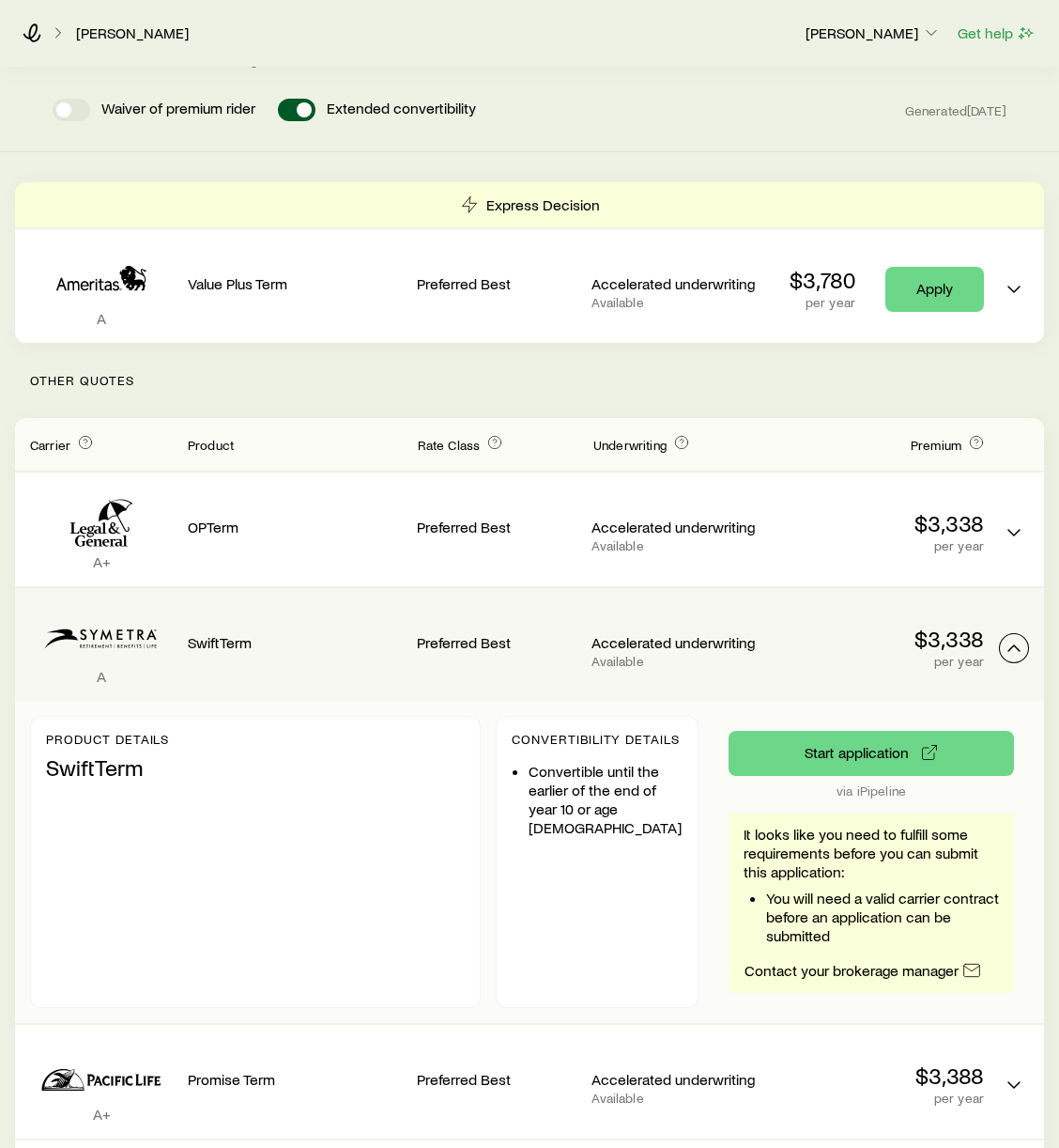
scroll to position [290, 0]
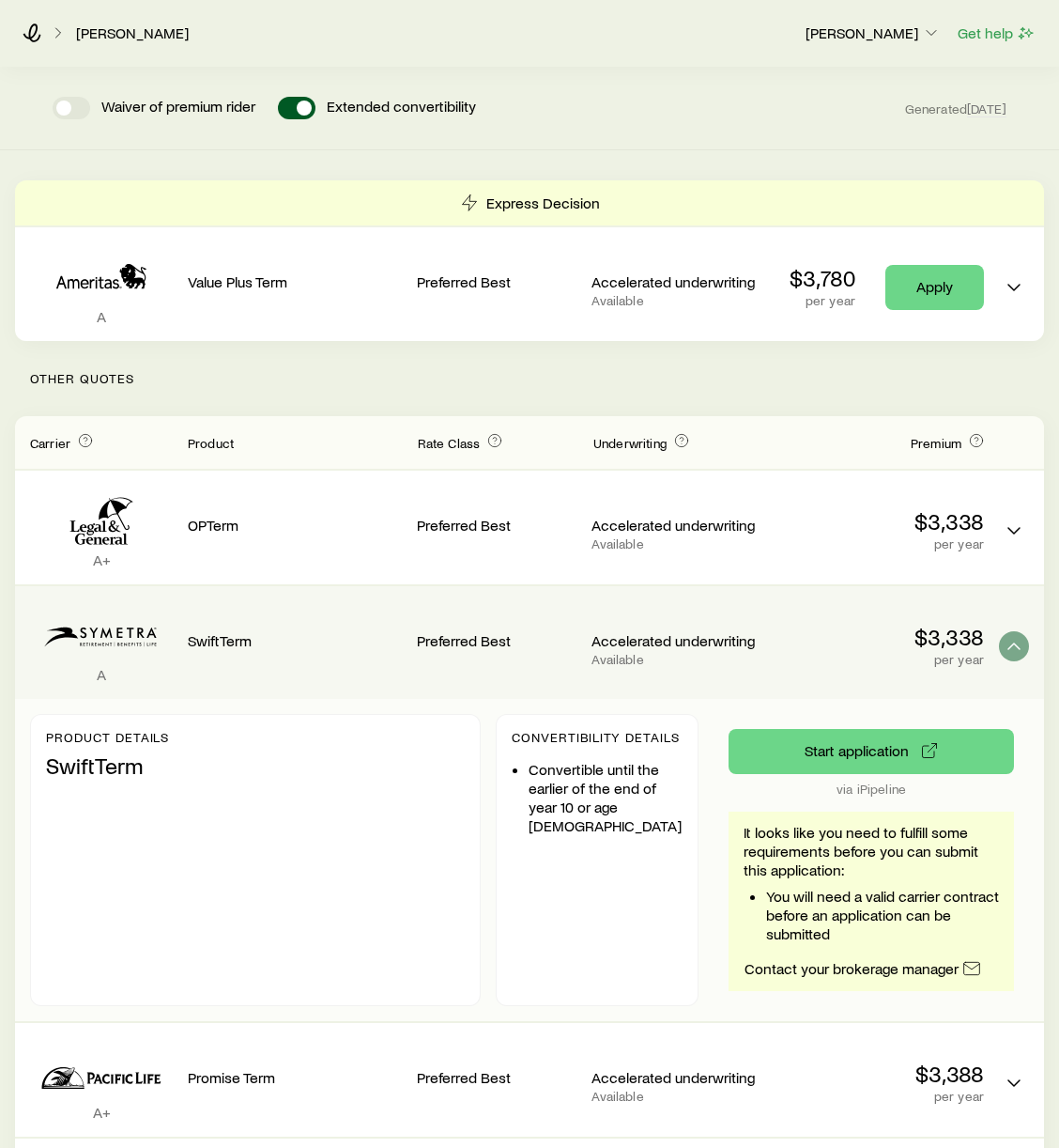
click at [796, 995] on div "Product details SwiftTerm Convertibility Details Convertible until the earlier …" at bounding box center [530, 860] width 1029 height 323
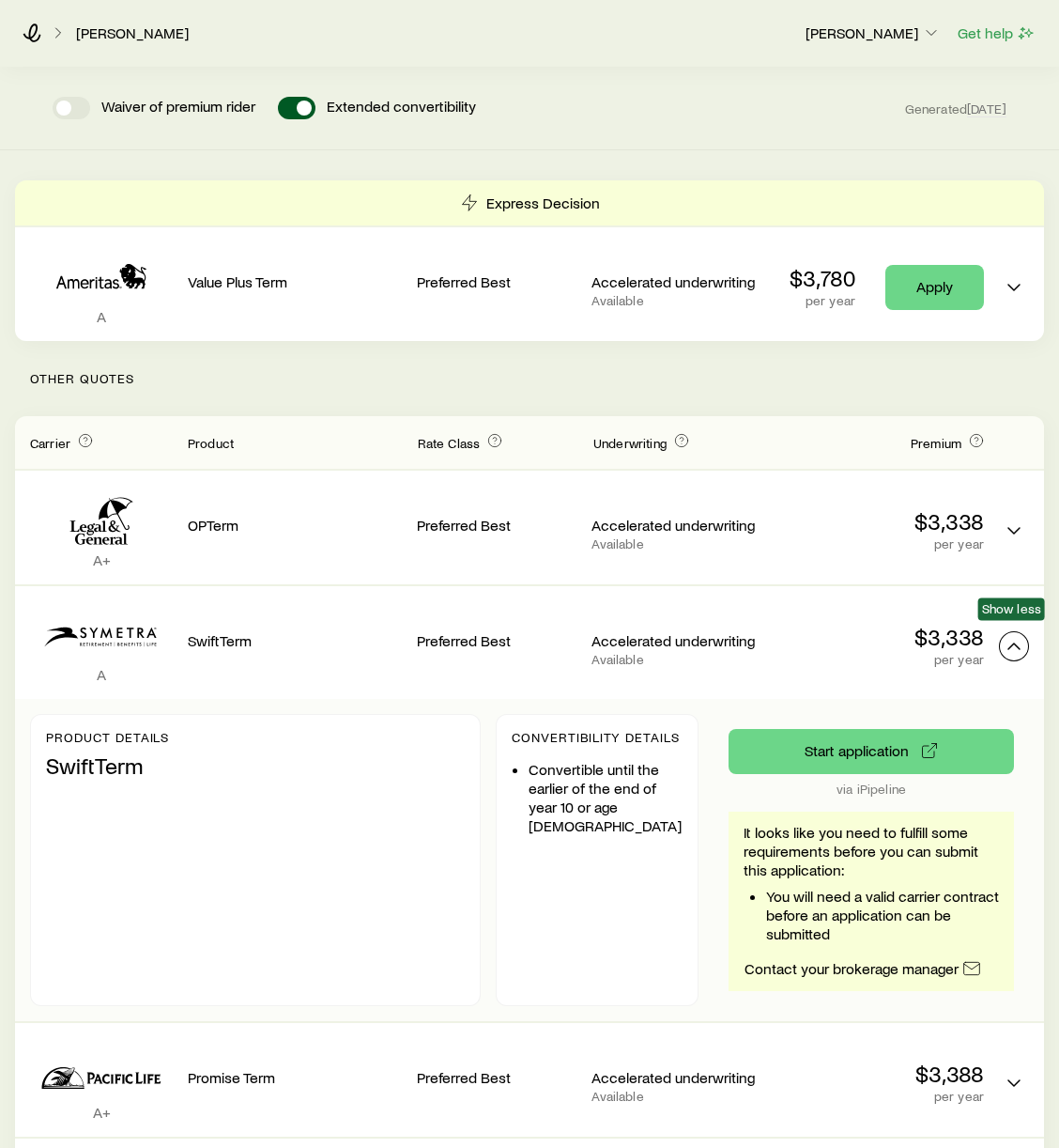
click at [1019, 635] on icon "Term quotes" at bounding box center [1014, 645] width 22 height 22
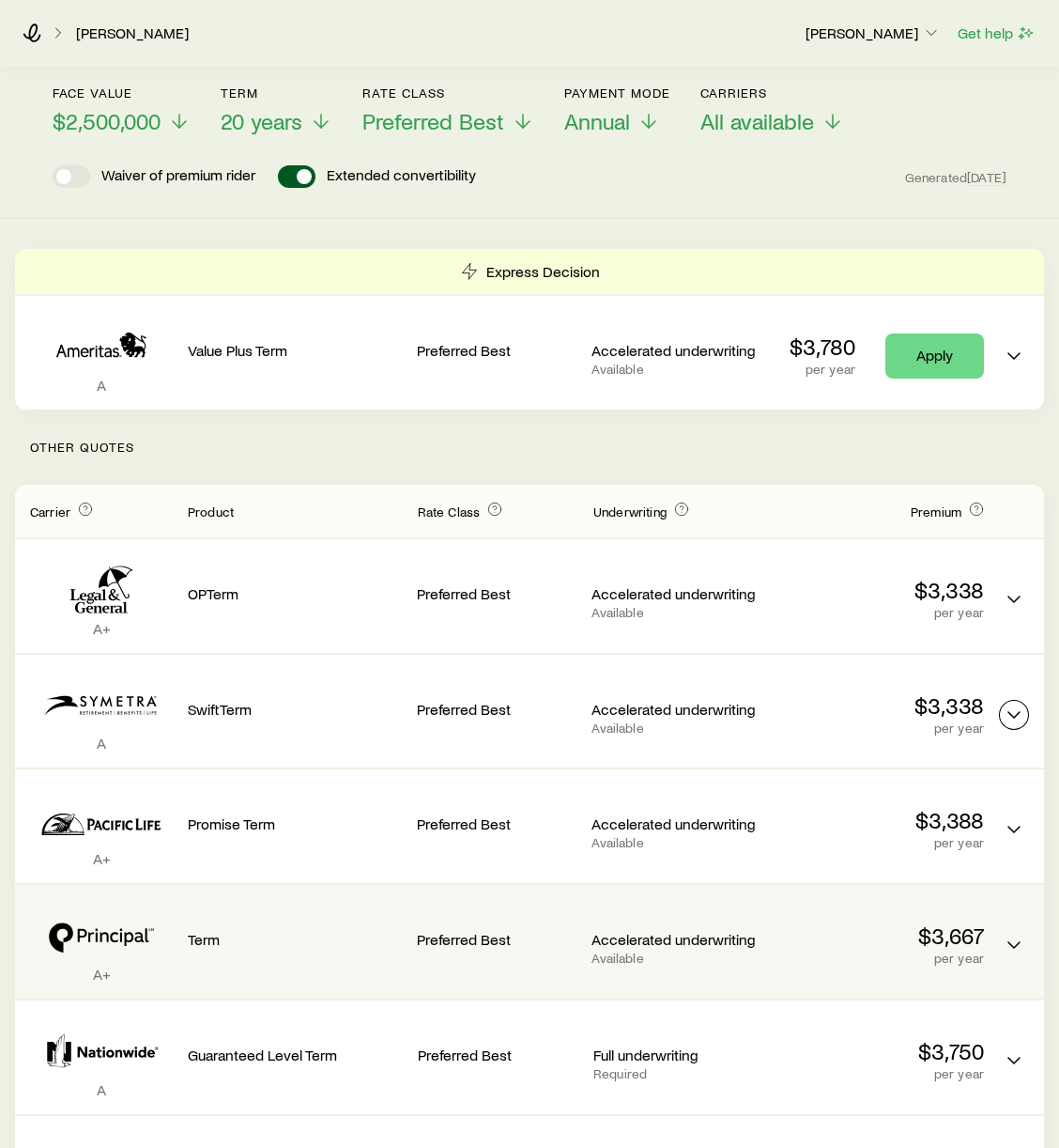
scroll to position [0, 0]
